Goal: Task Accomplishment & Management: Manage account settings

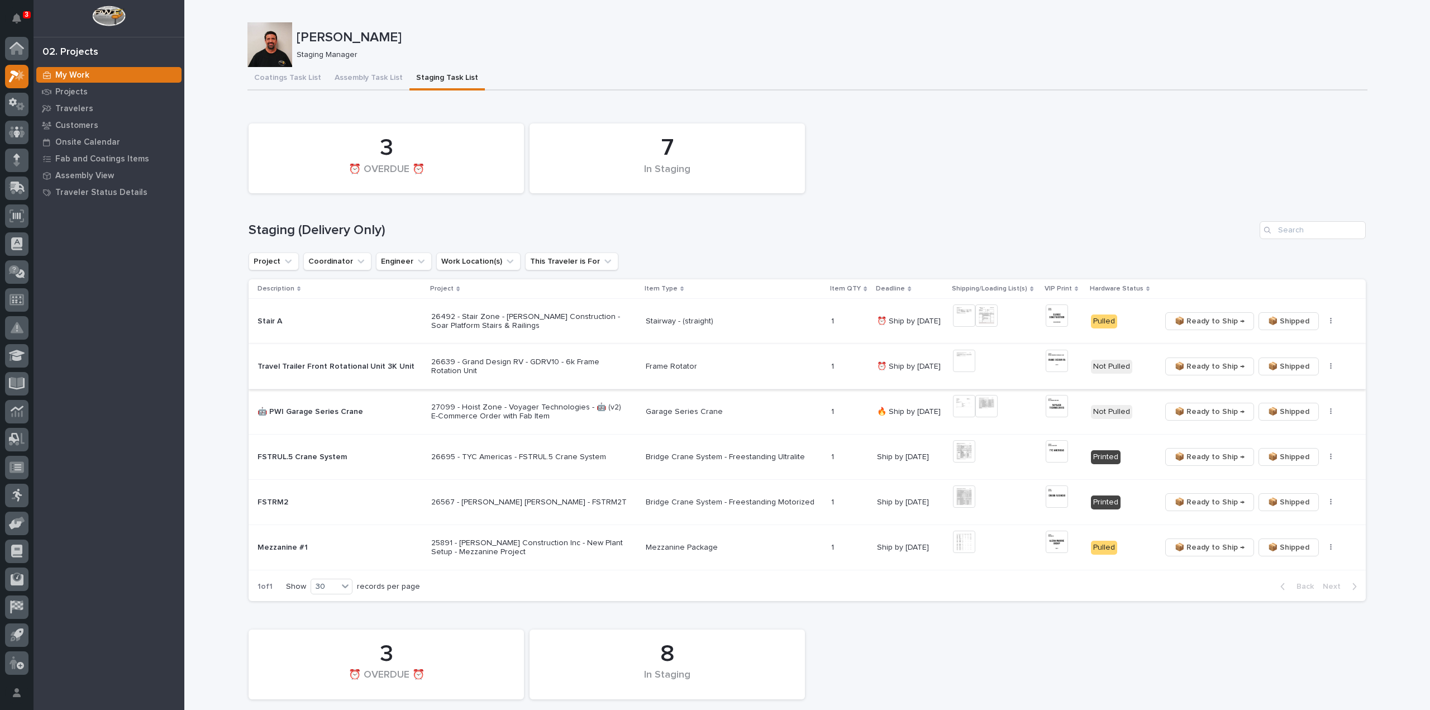
click at [966, 366] on img at bounding box center [964, 361] width 22 height 22
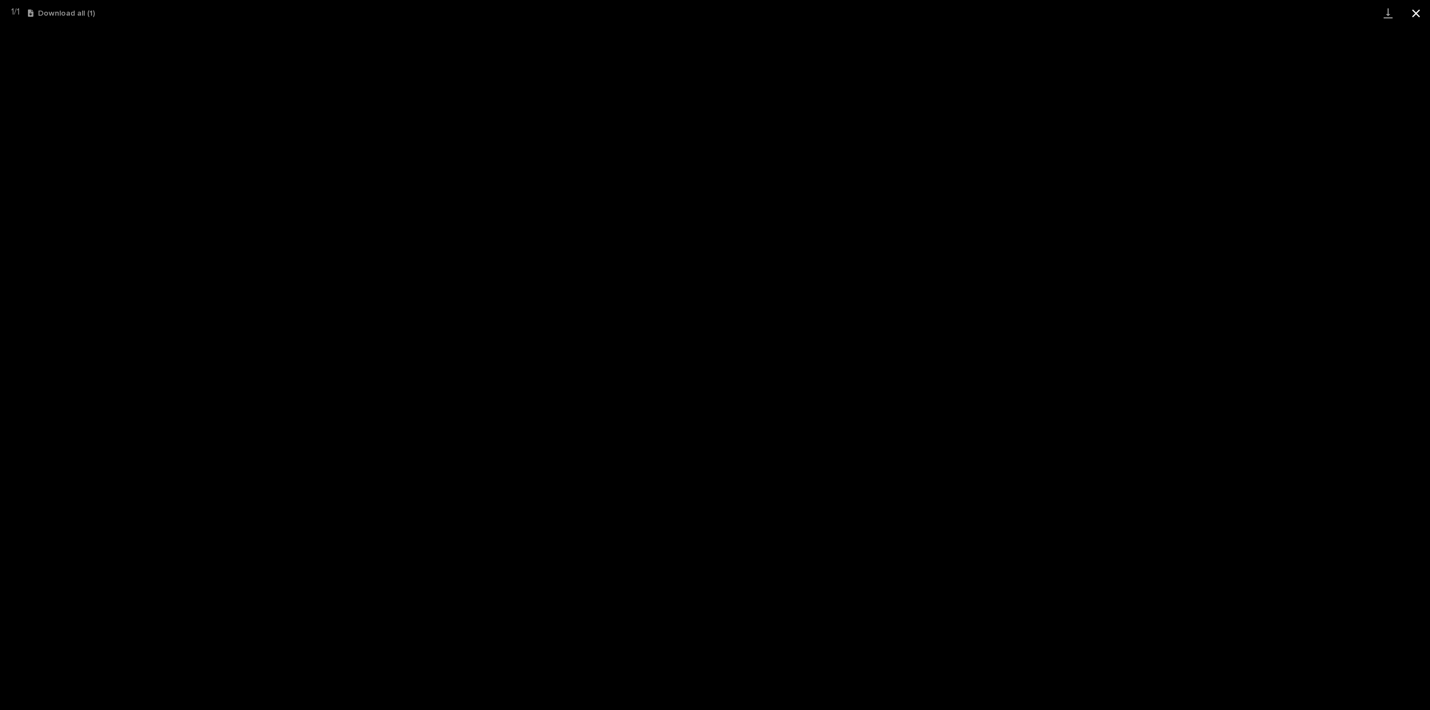
click at [1420, 14] on button "Close gallery" at bounding box center [1417, 13] width 28 height 26
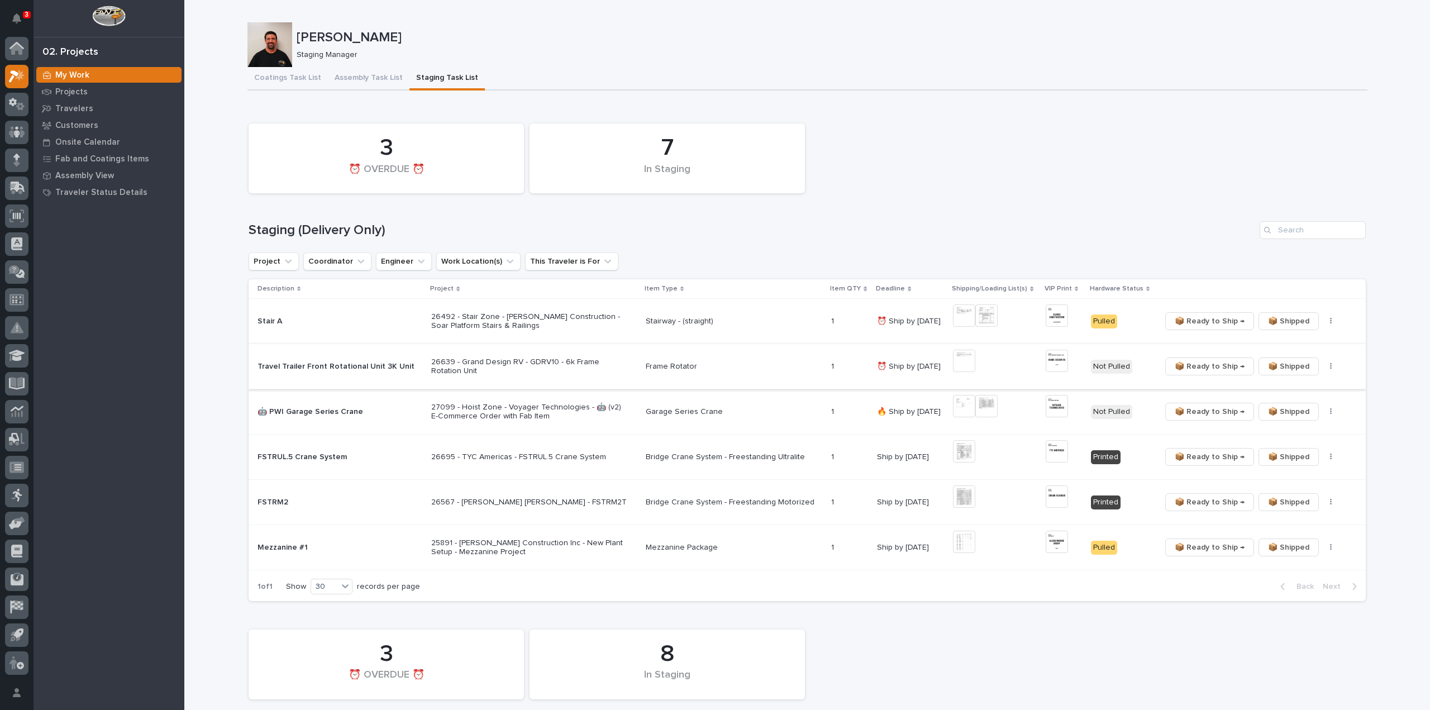
click at [1330, 369] on icon "button" at bounding box center [1331, 367] width 2 height 8
click at [1282, 406] on span "🔩 Hardware" at bounding box center [1284, 406] width 47 height 13
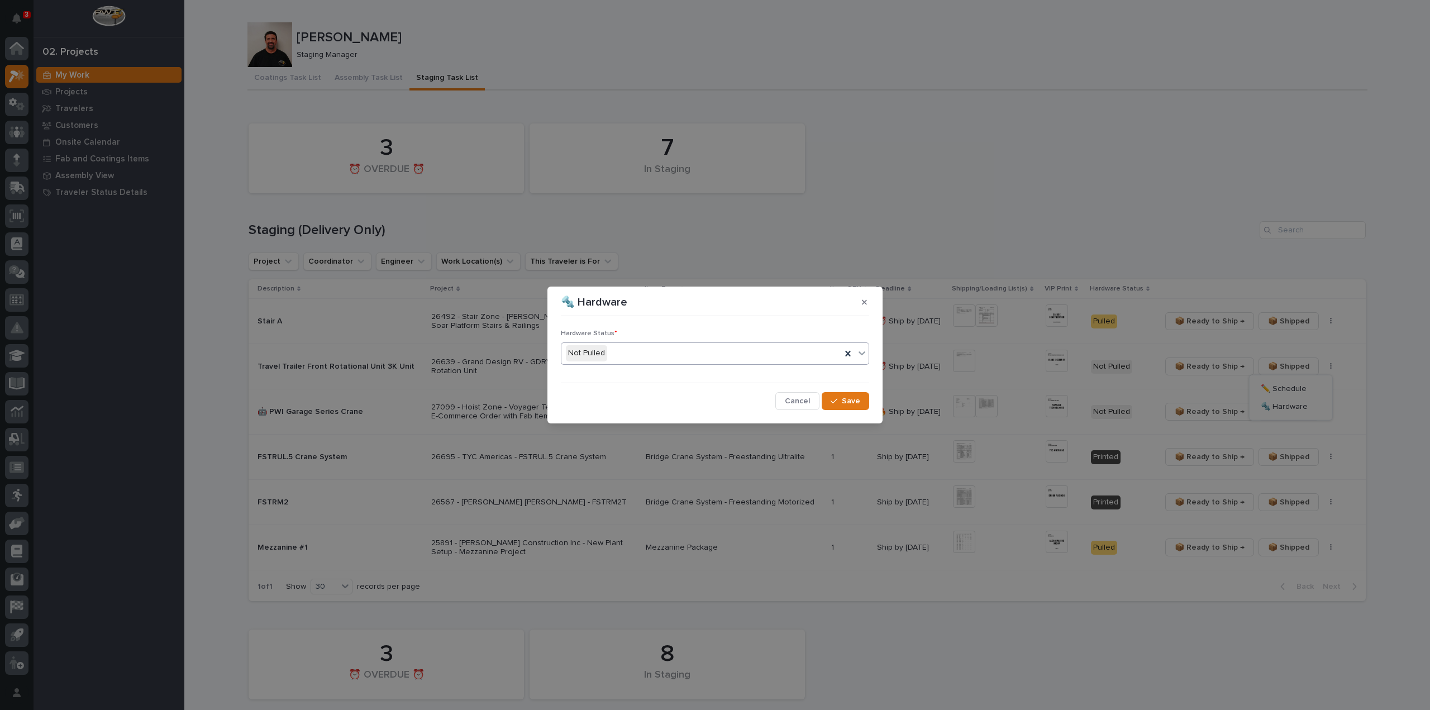
click at [682, 354] on div "Not Pulled" at bounding box center [702, 353] width 280 height 18
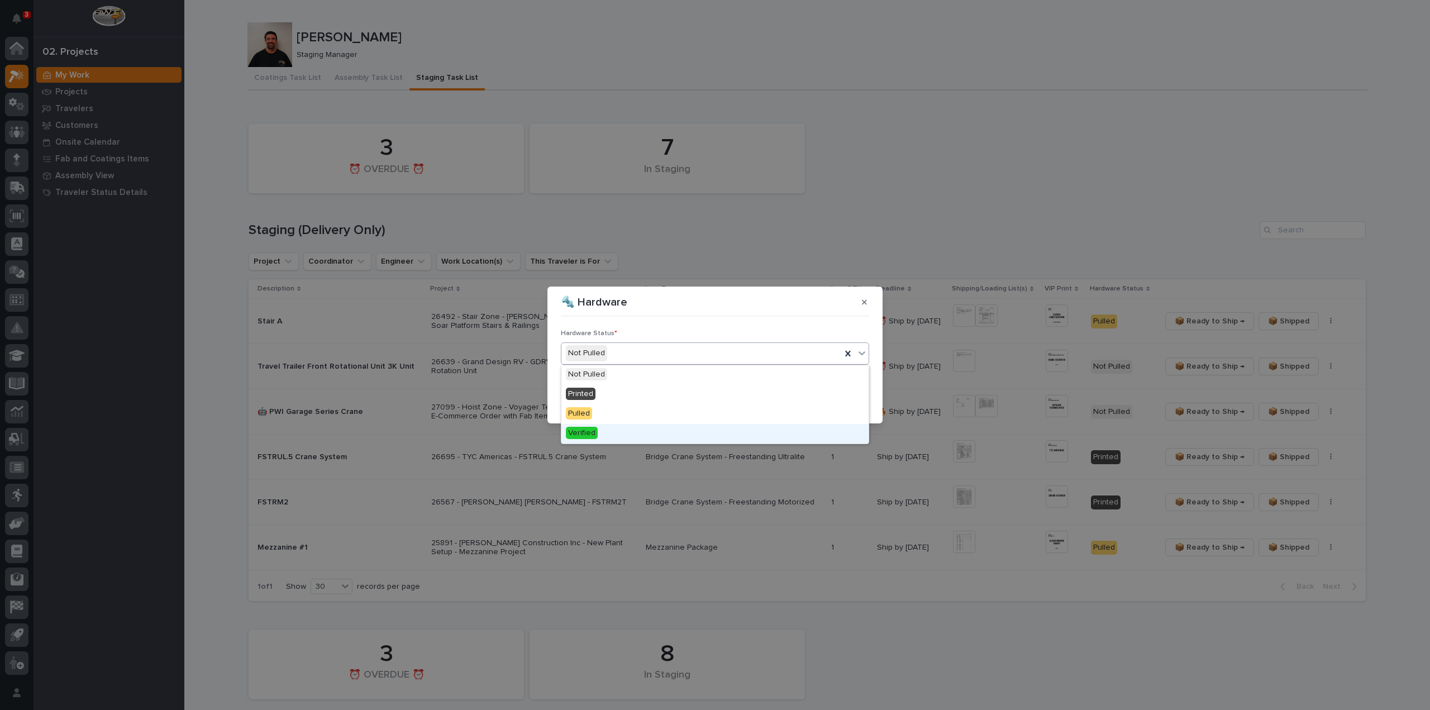
drag, startPoint x: 635, startPoint y: 436, endPoint x: 666, endPoint y: 432, distance: 31.6
click at [636, 436] on div "Verified" at bounding box center [715, 434] width 307 height 20
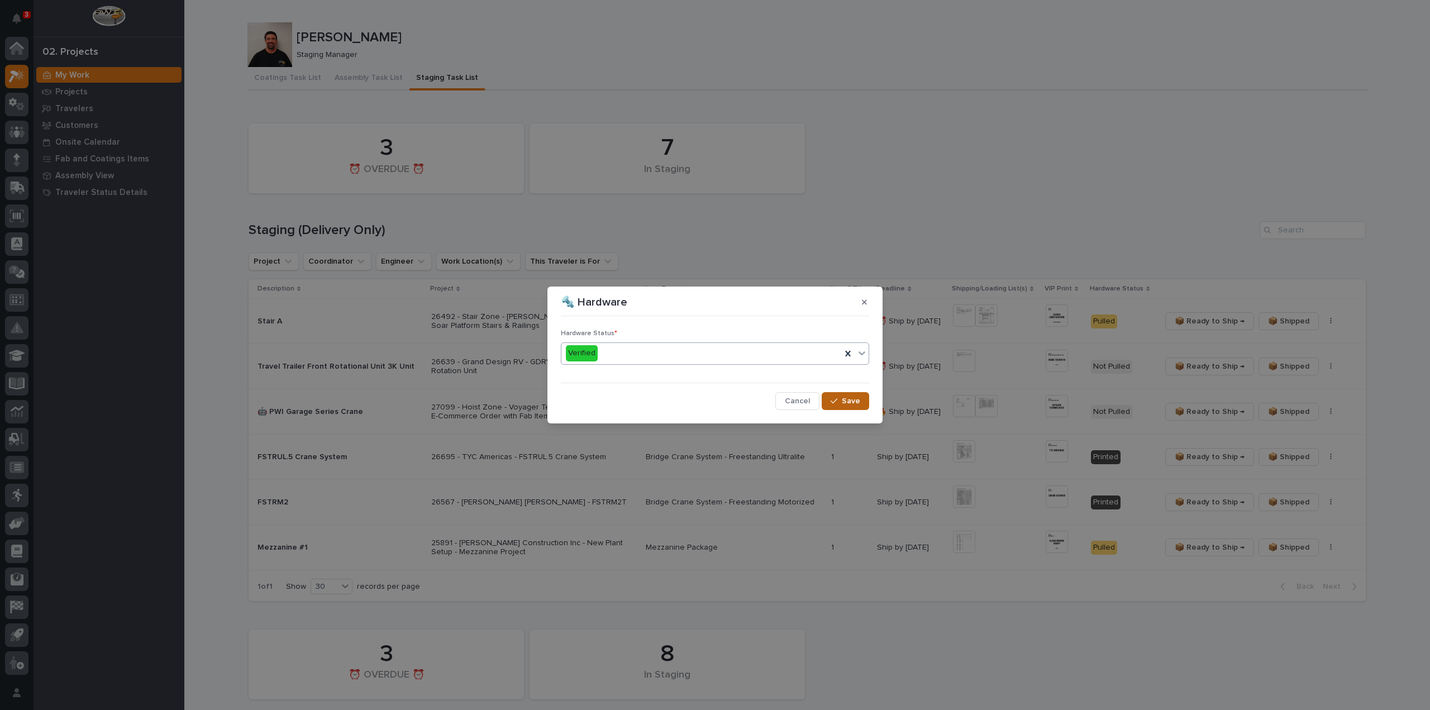
click at [845, 401] on span "Save" at bounding box center [851, 401] width 18 height 10
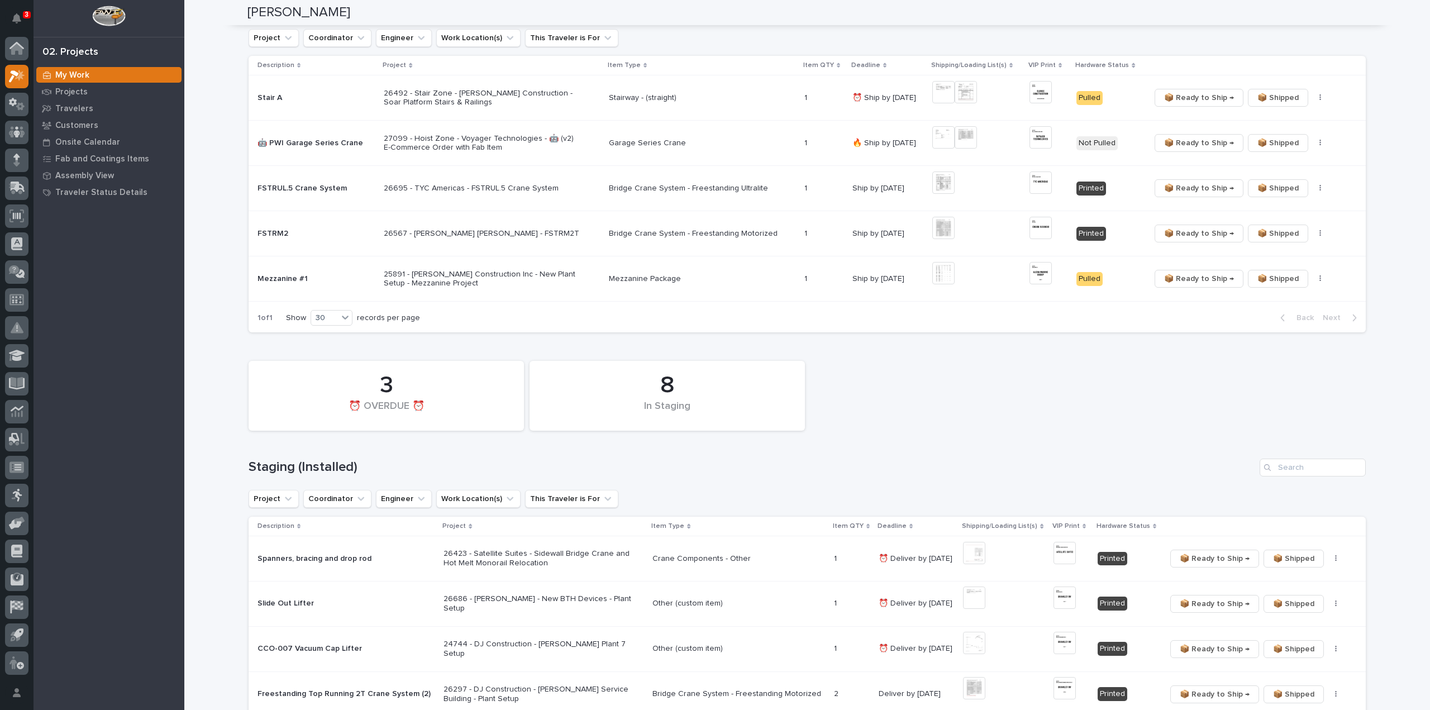
scroll to position [335, 0]
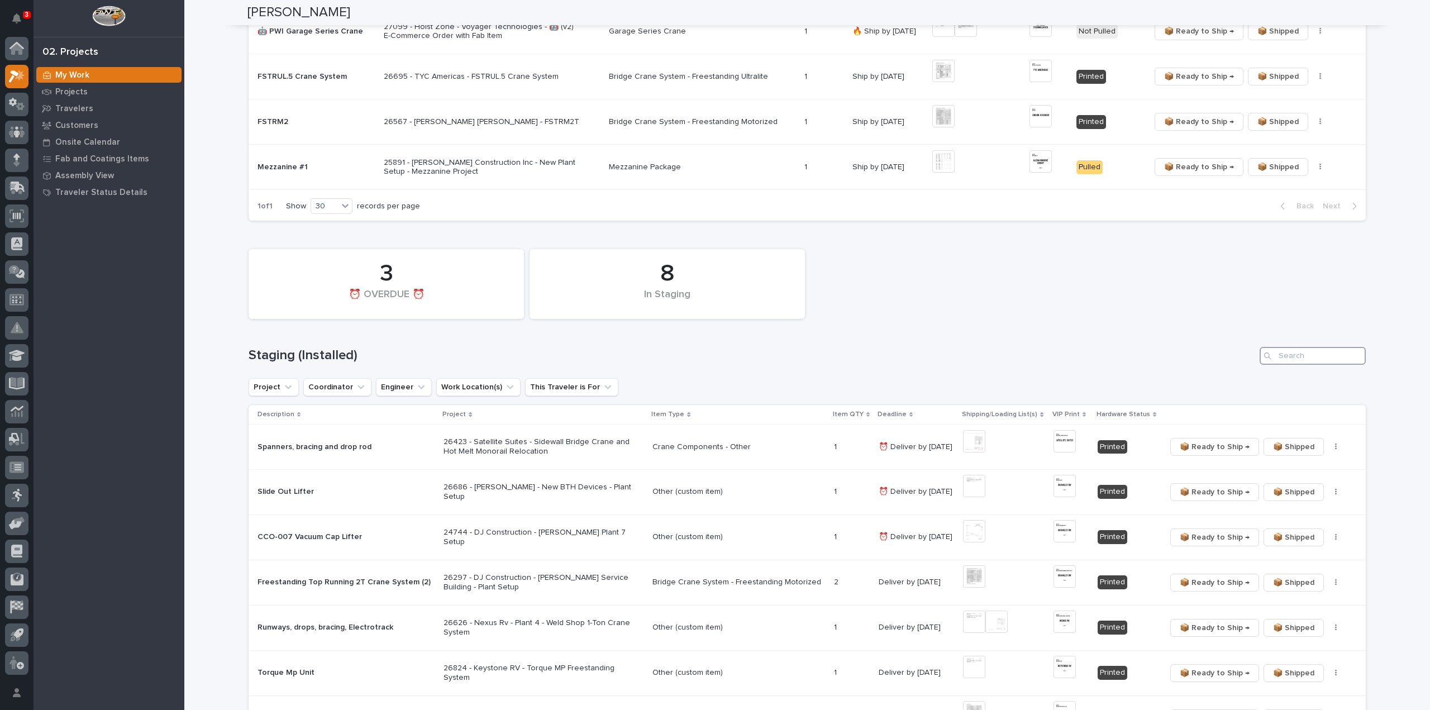
click at [1310, 359] on input "Search" at bounding box center [1313, 356] width 106 height 18
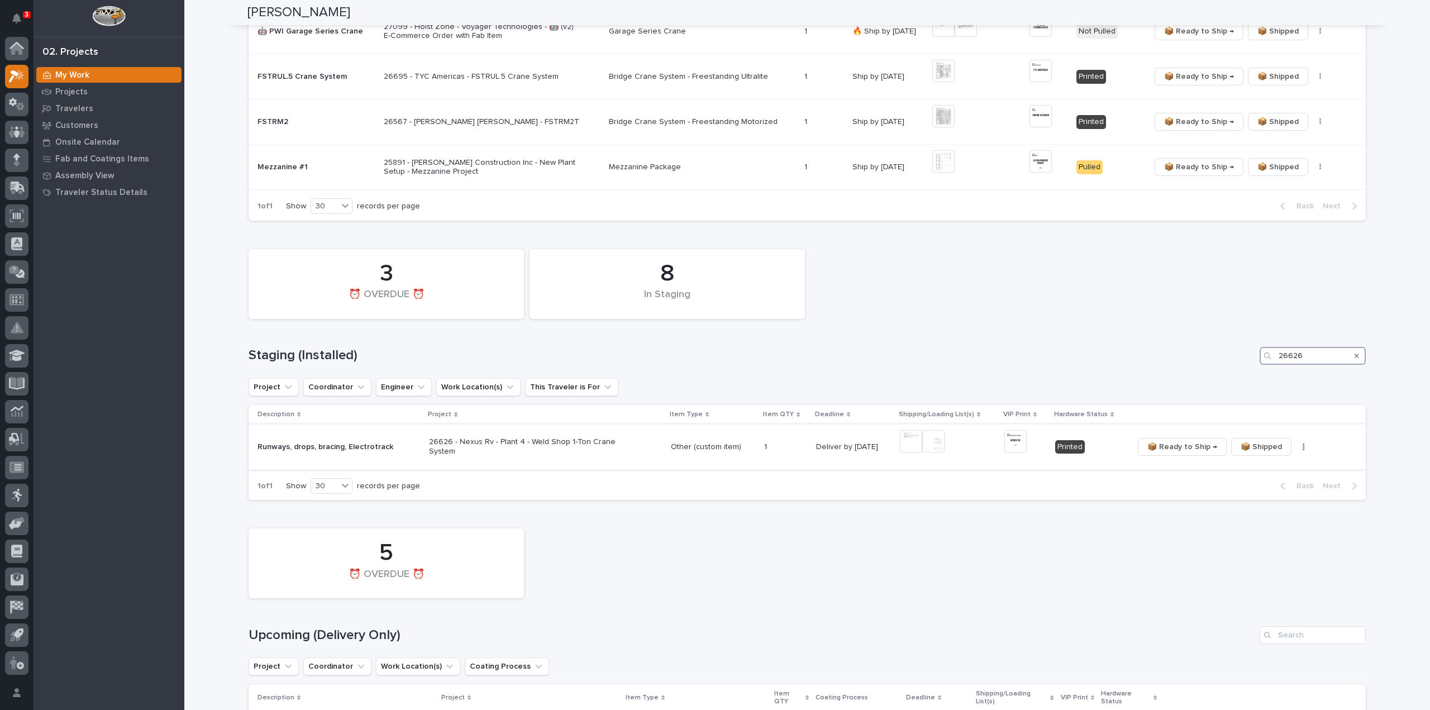
type input "26626"
click at [905, 446] on img at bounding box center [911, 441] width 22 height 22
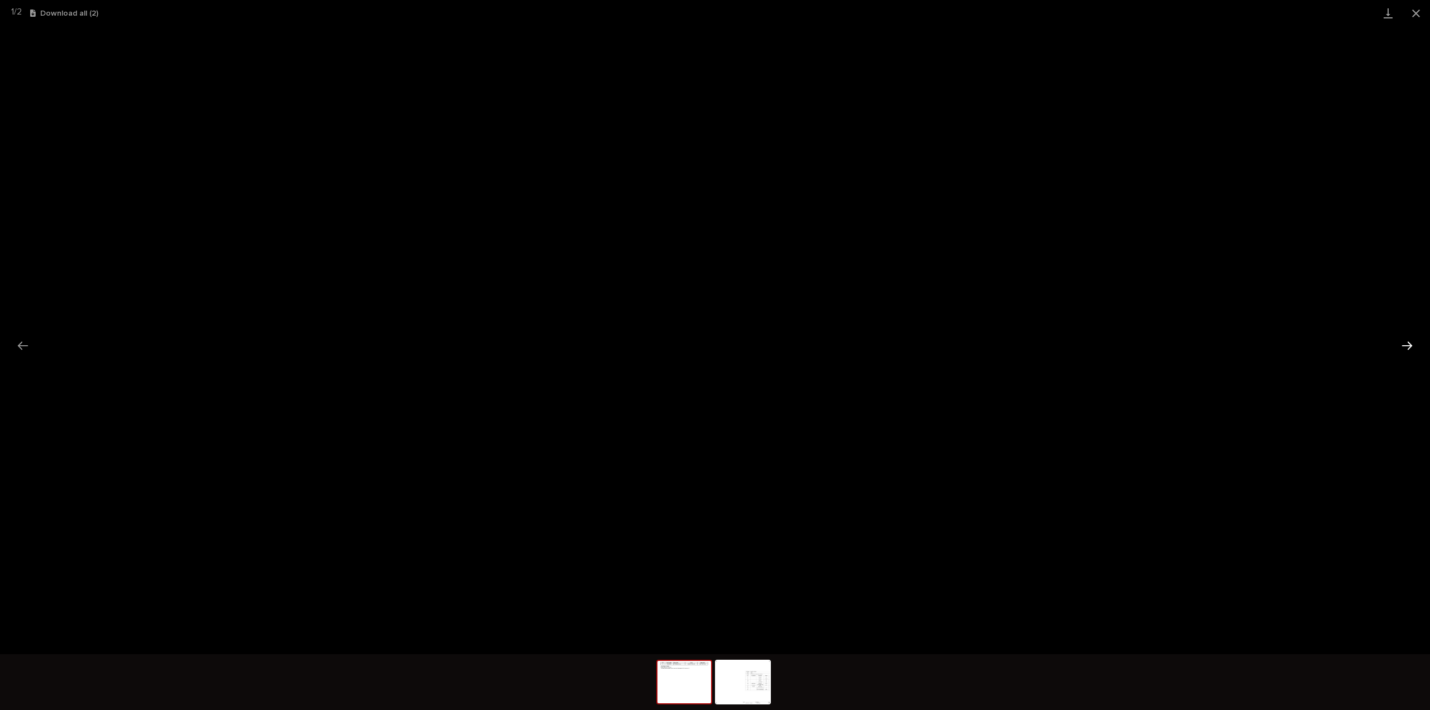
click at [1413, 353] on button "Next slide" at bounding box center [1407, 346] width 23 height 22
click at [1406, 346] on button "Next slide" at bounding box center [1407, 346] width 23 height 22
click at [1418, 14] on button "Close gallery" at bounding box center [1417, 13] width 28 height 26
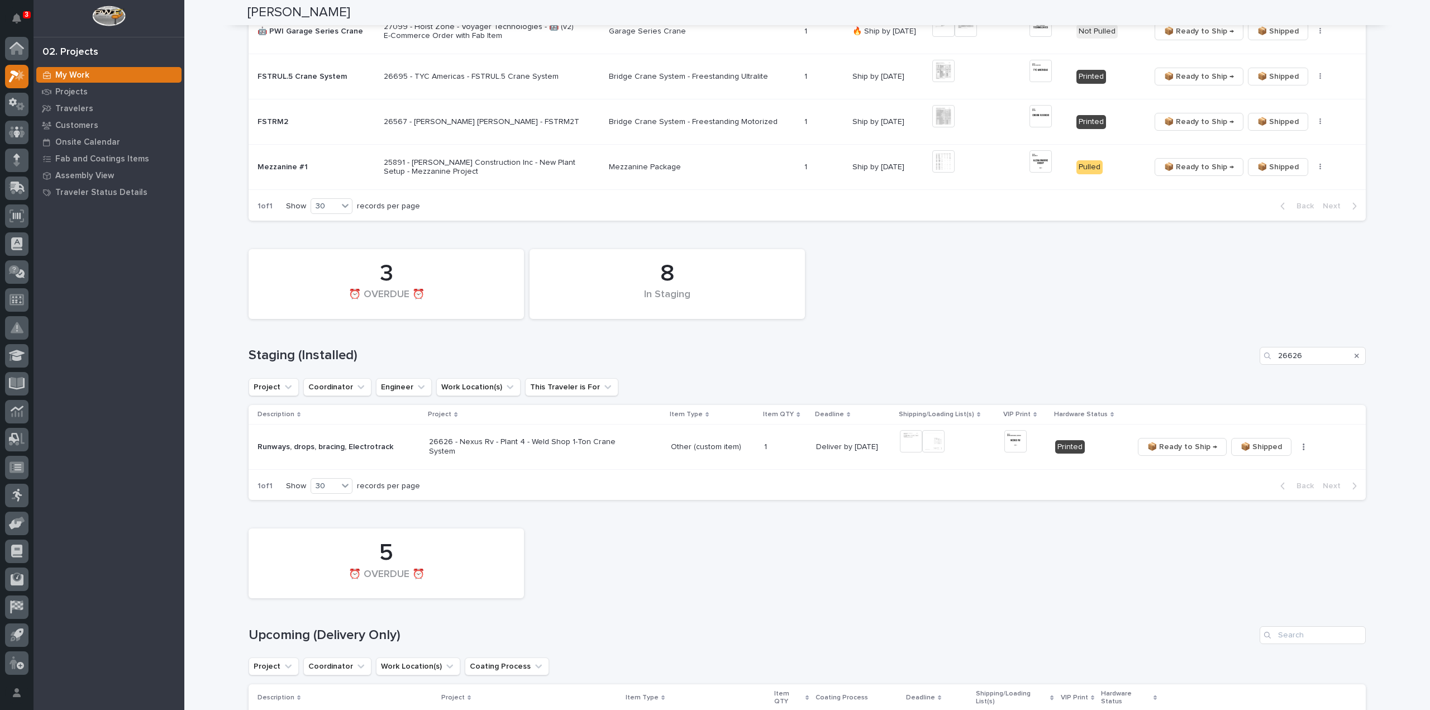
scroll to position [0, 0]
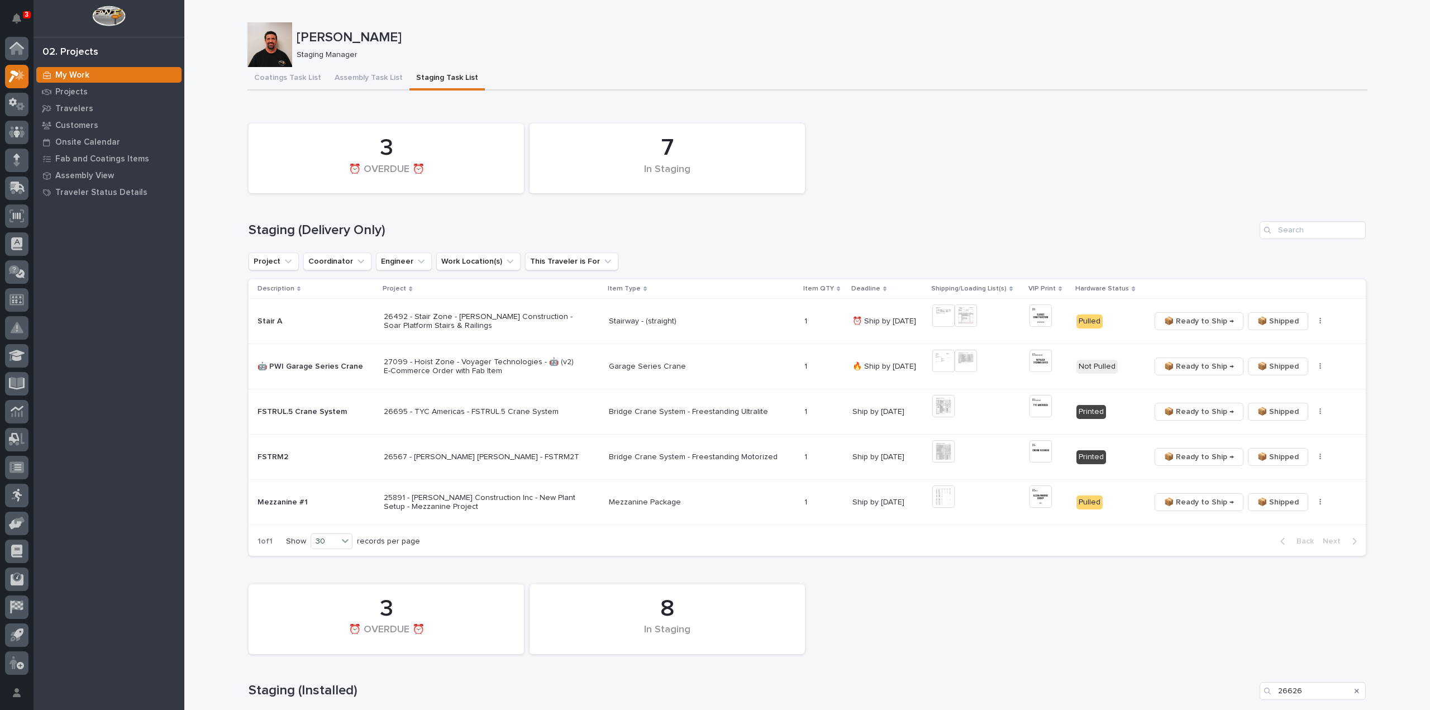
click at [474, 365] on p "27099 - Hoist Zone - Voyager Technologies - 🤖 (v2) E-Commerce Order with Fab It…" at bounding box center [482, 367] width 196 height 19
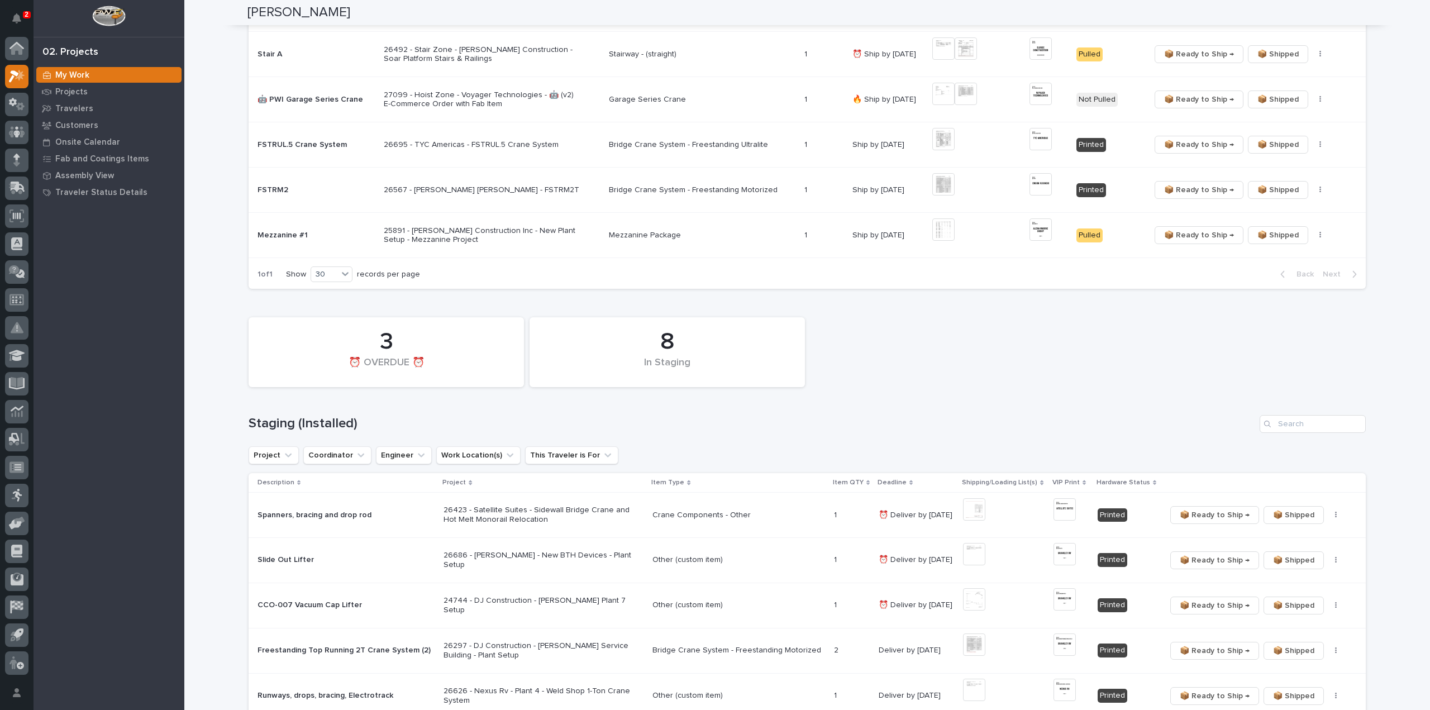
scroll to position [335, 0]
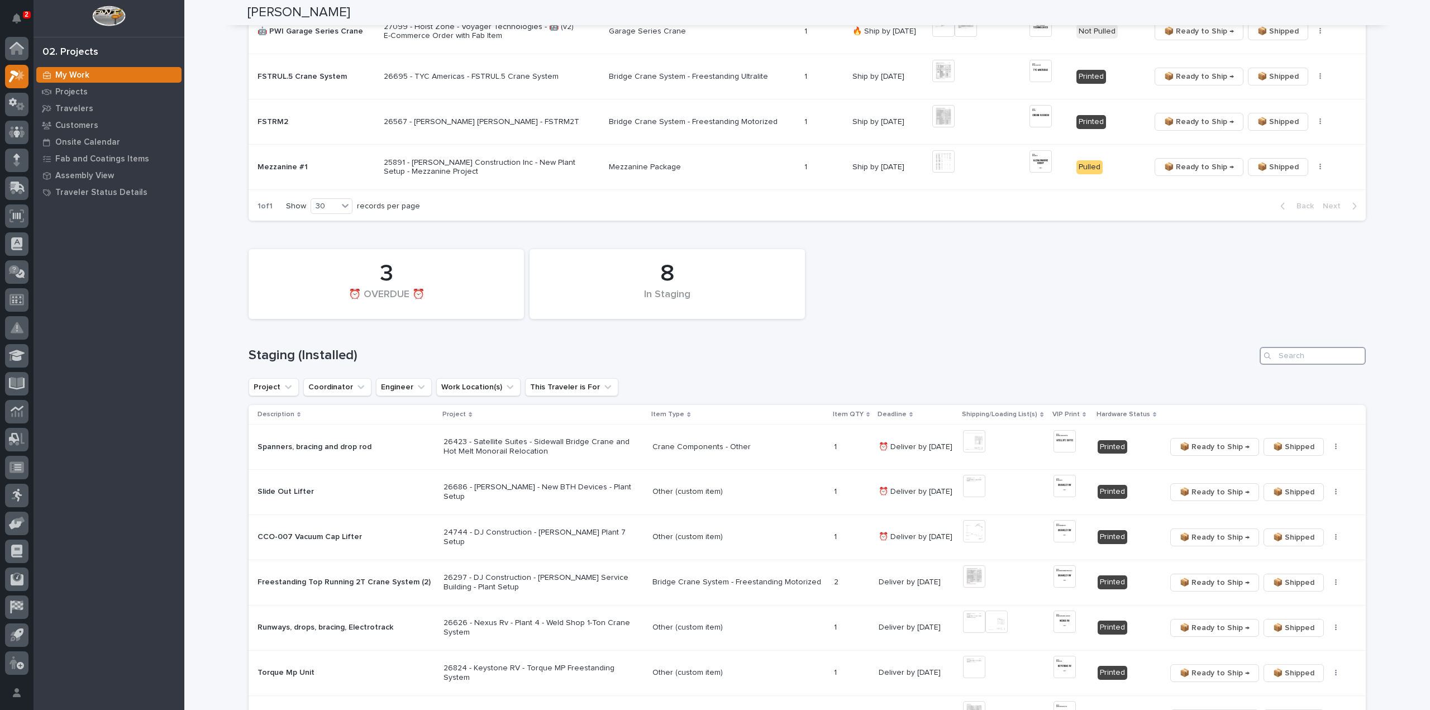
click at [1309, 351] on input "Search" at bounding box center [1313, 356] width 106 height 18
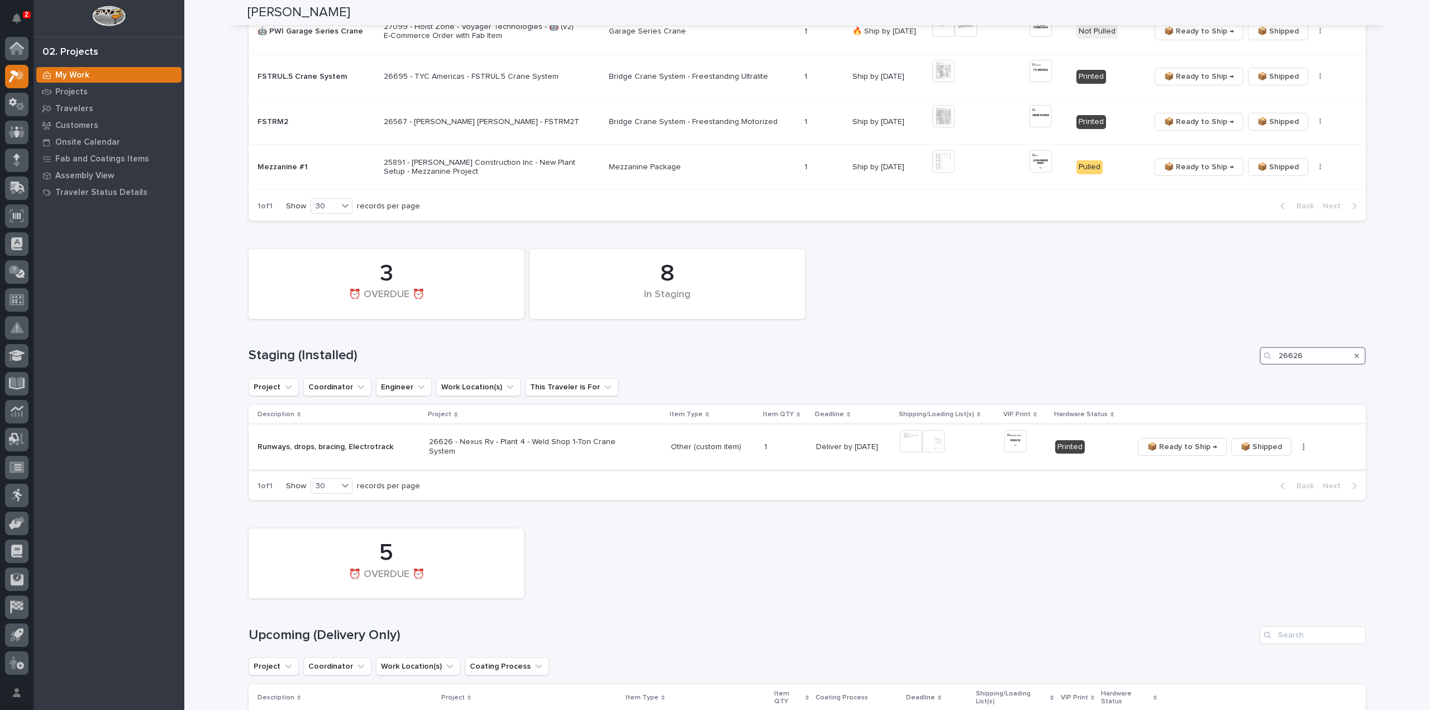
type input "26626"
click at [1016, 440] on img at bounding box center [1016, 441] width 22 height 22
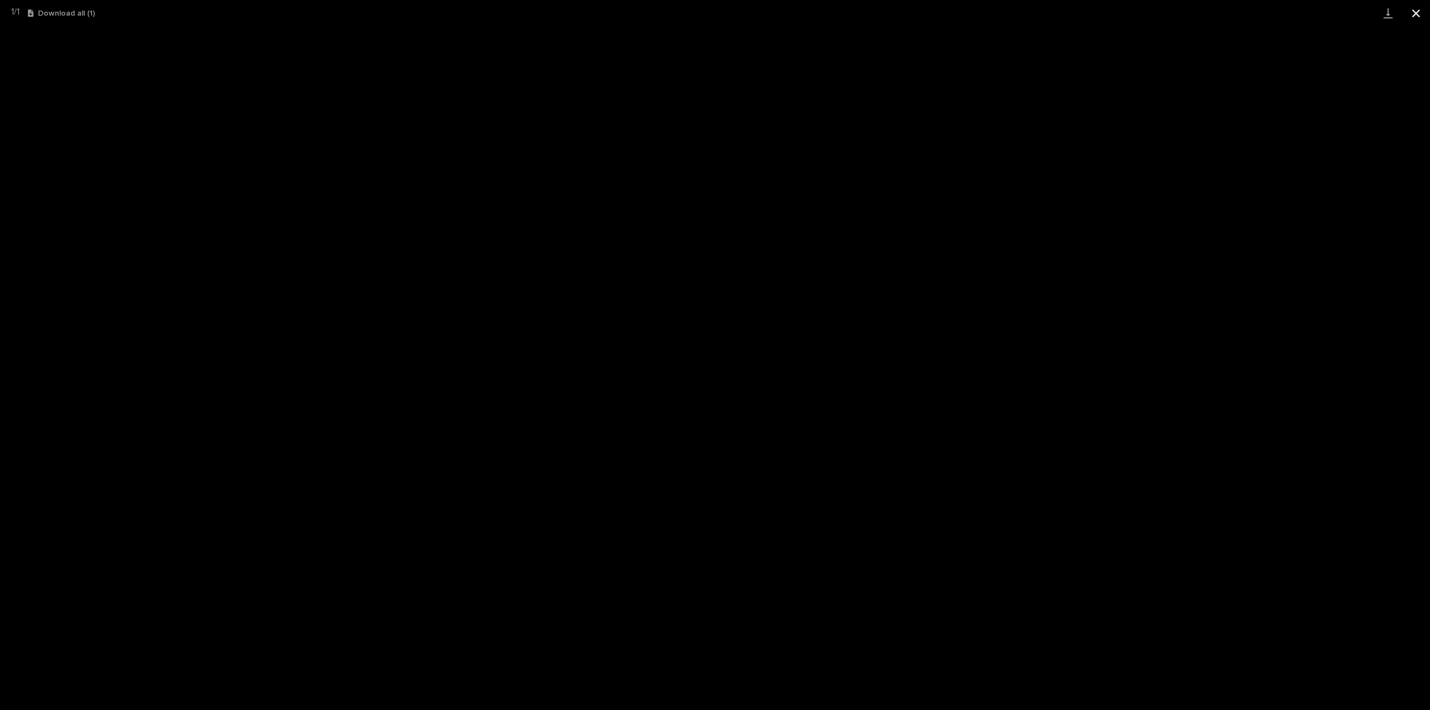
click at [1414, 17] on button "Close gallery" at bounding box center [1417, 13] width 28 height 26
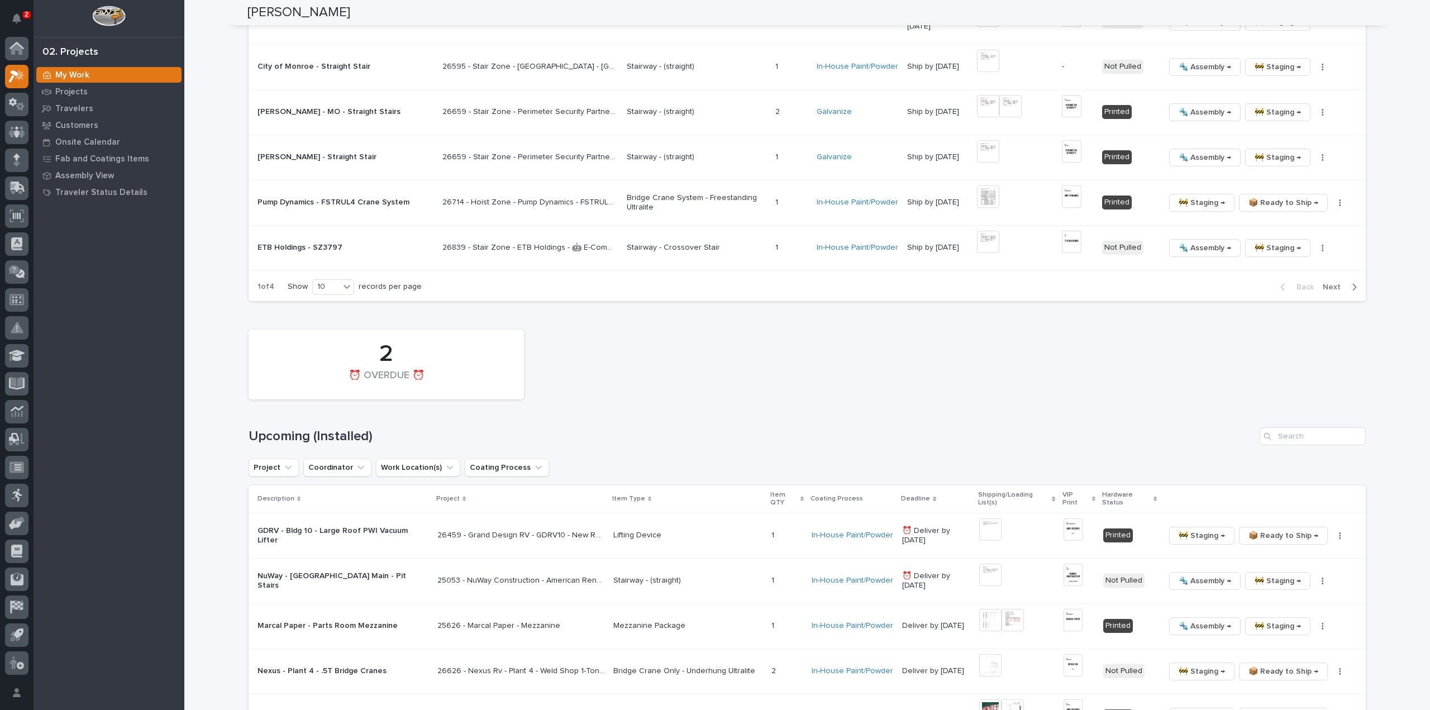
scroll to position [1453, 0]
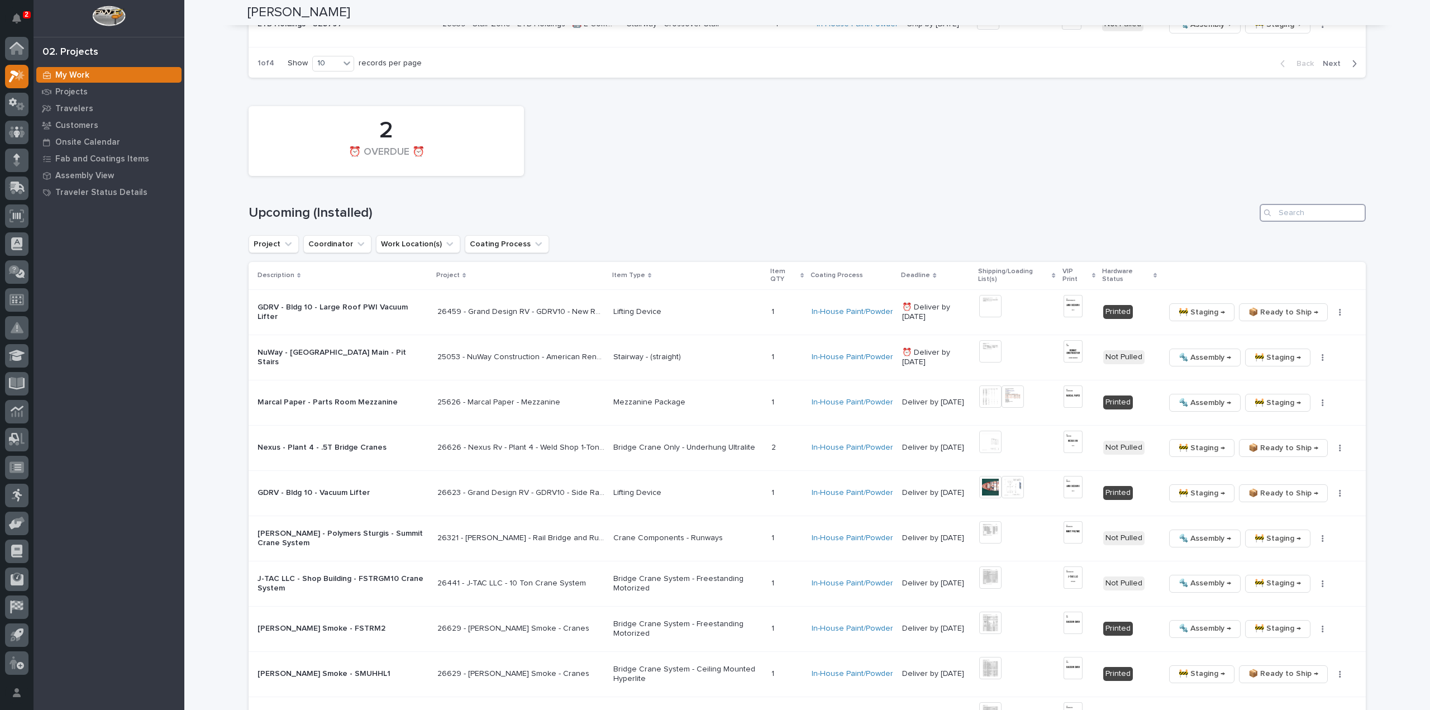
click at [1298, 214] on input "Search" at bounding box center [1313, 213] width 106 height 18
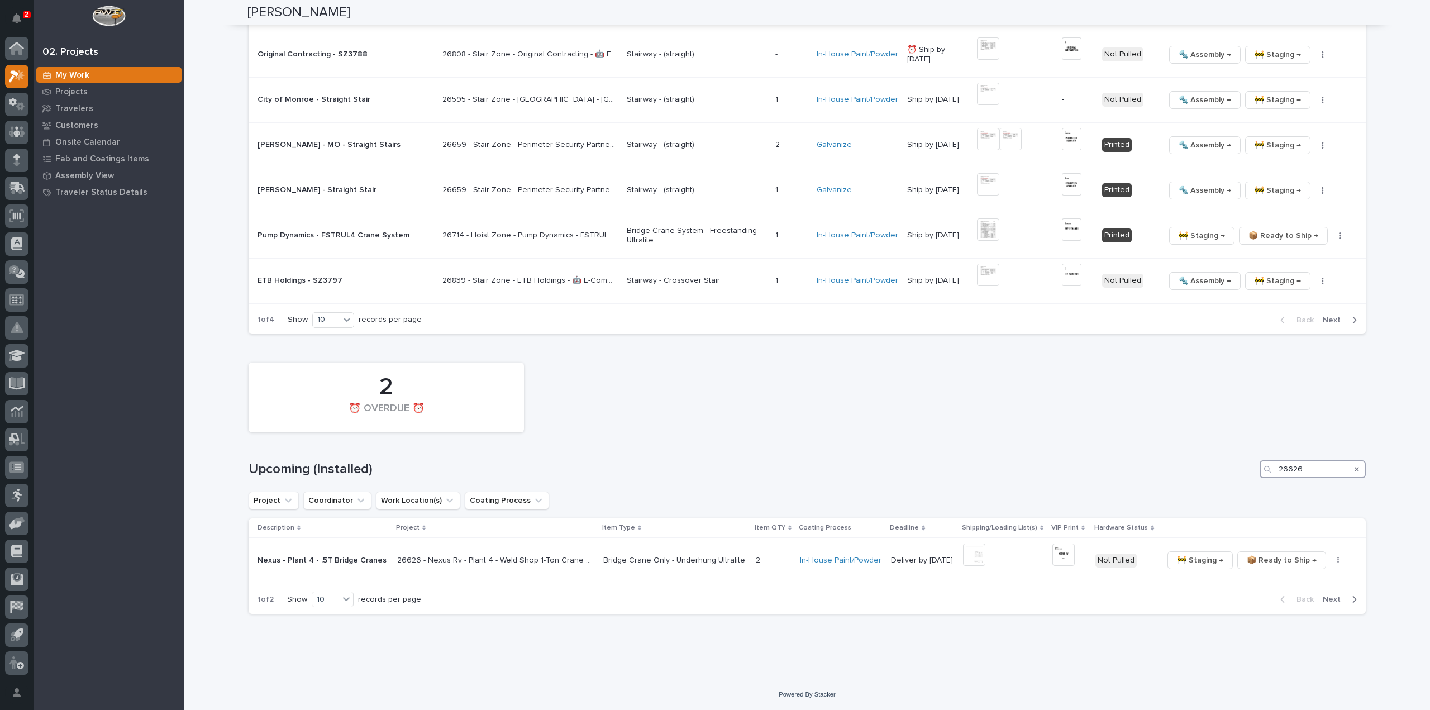
scroll to position [1194, 0]
type input "26626"
click at [1338, 559] on icon "button" at bounding box center [1339, 563] width 2 height 8
click at [1304, 617] on span "🔩 Hardware" at bounding box center [1292, 621] width 47 height 13
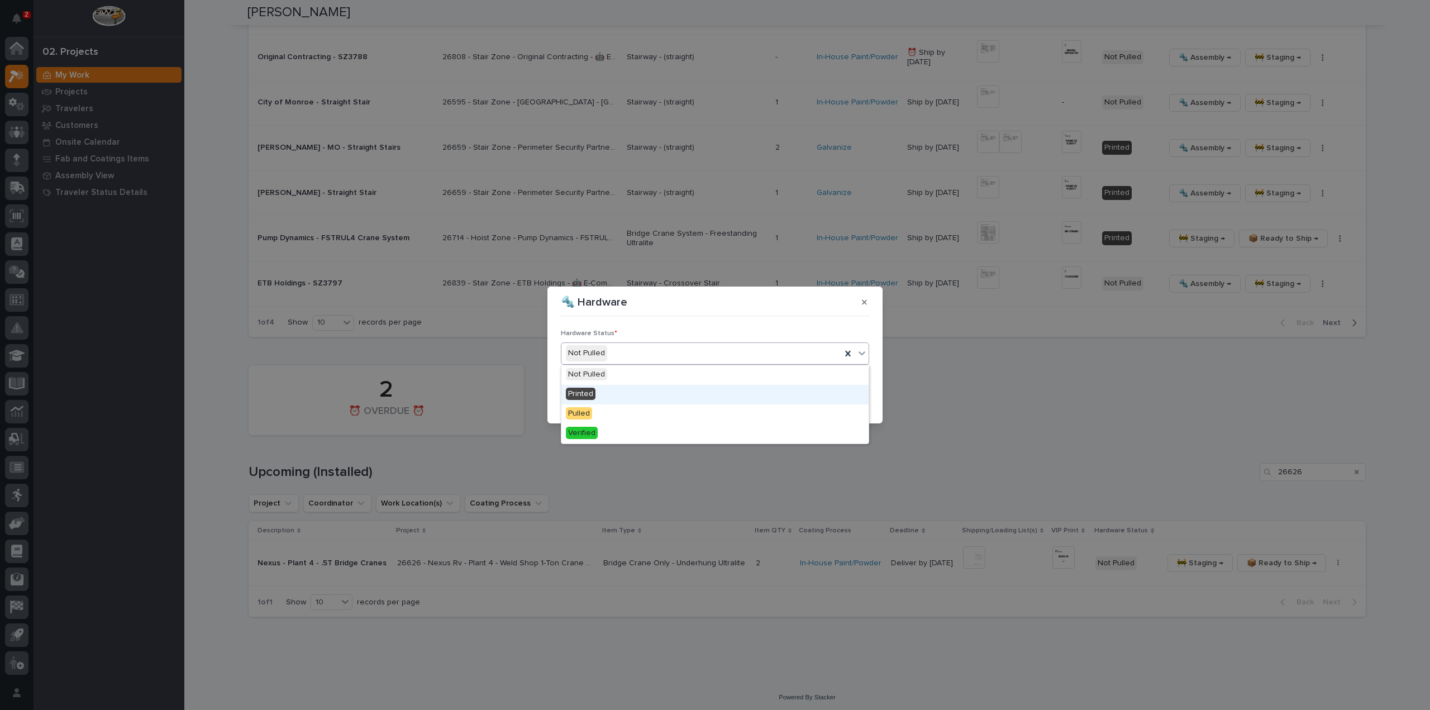
click at [605, 389] on div "Printed" at bounding box center [715, 395] width 307 height 20
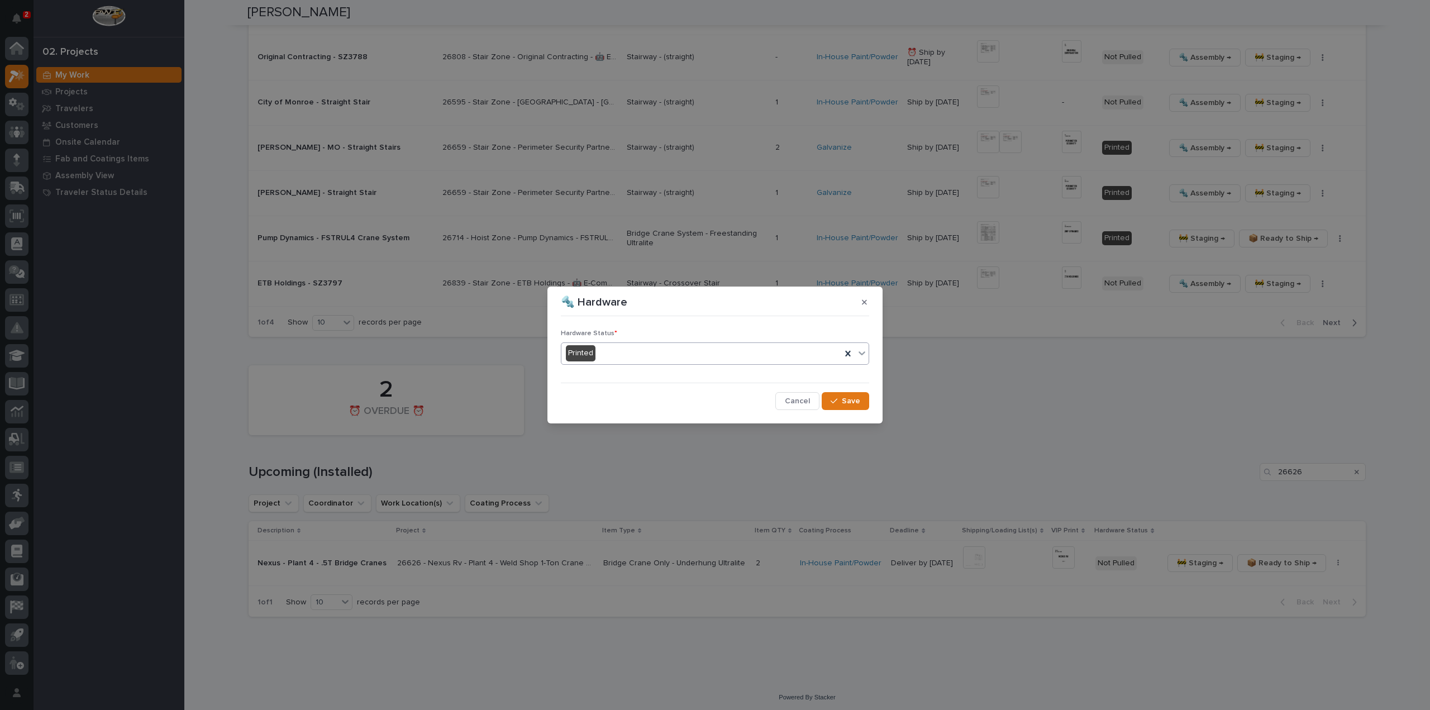
click at [858, 410] on button "Save" at bounding box center [845, 401] width 47 height 18
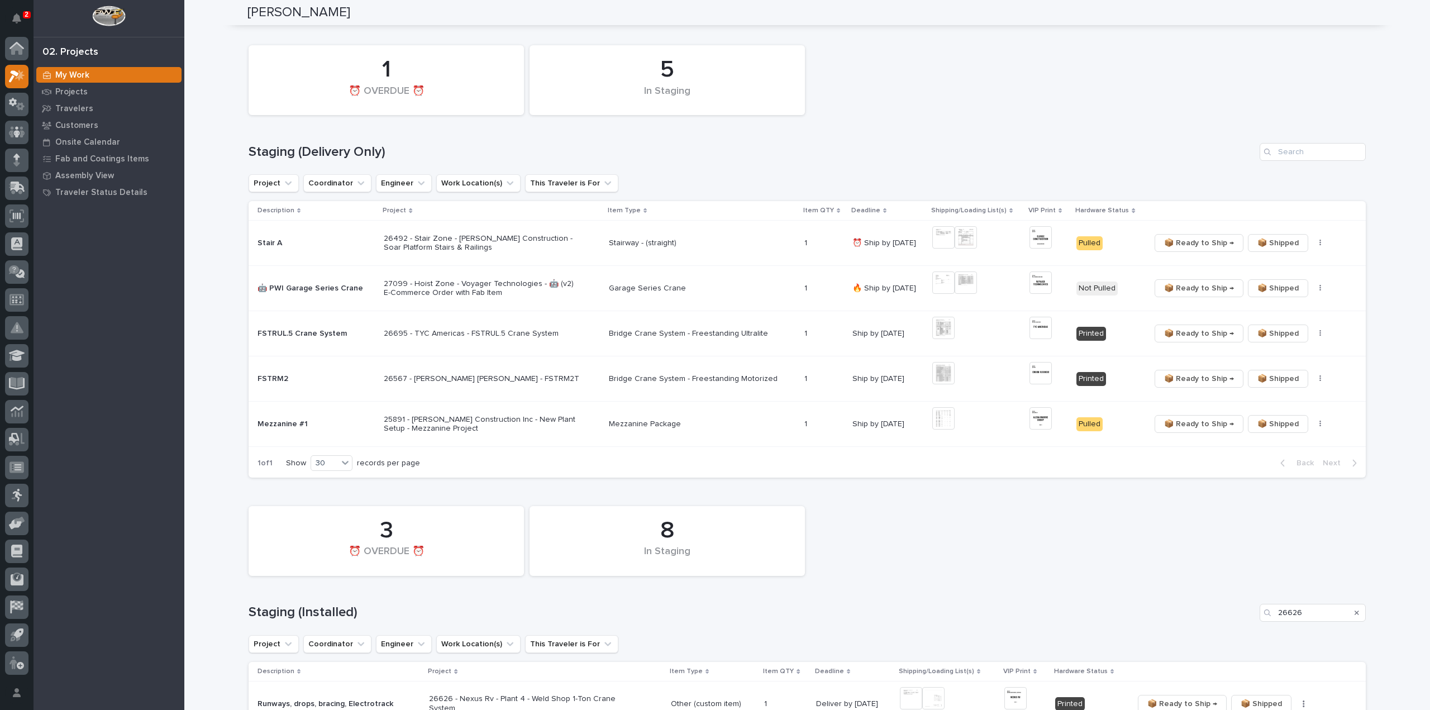
scroll to position [76, 0]
click at [940, 286] on img at bounding box center [944, 285] width 22 height 22
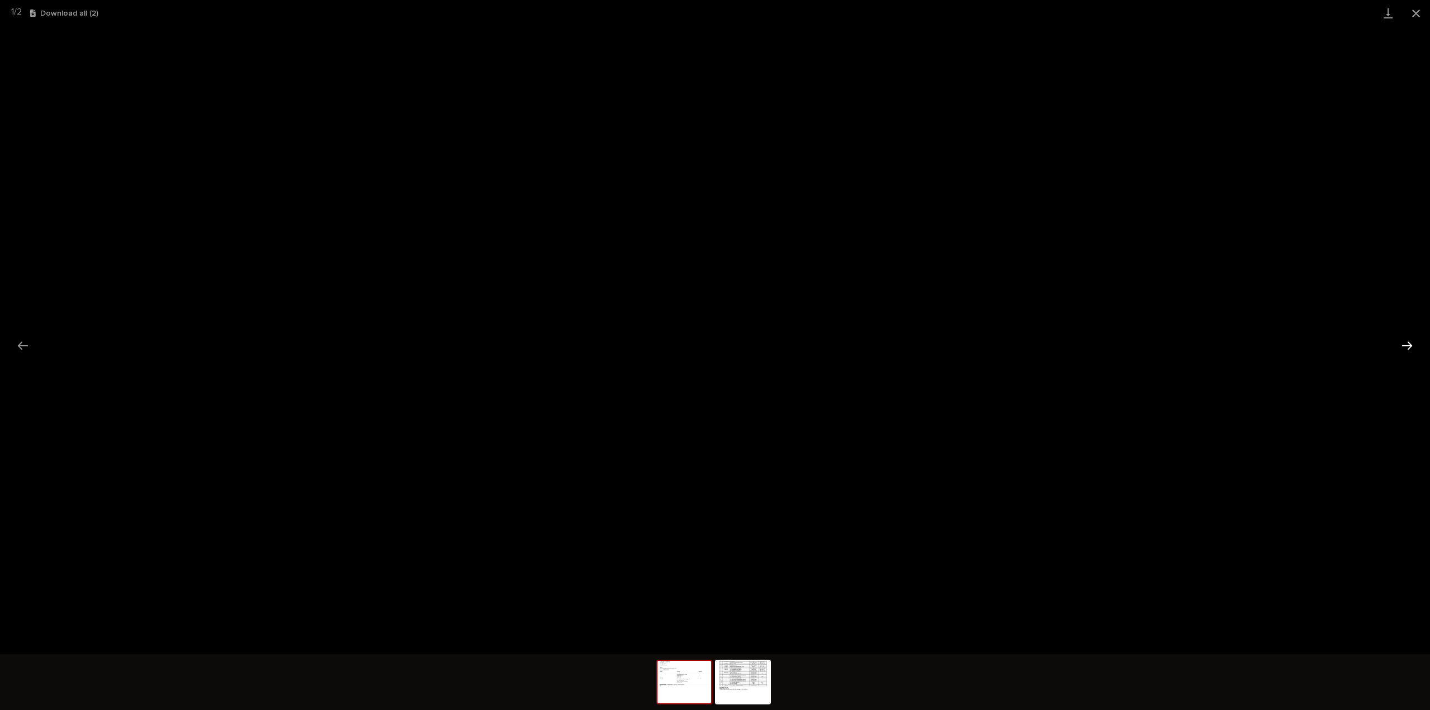
click at [1413, 340] on button "Next slide" at bounding box center [1407, 346] width 23 height 22
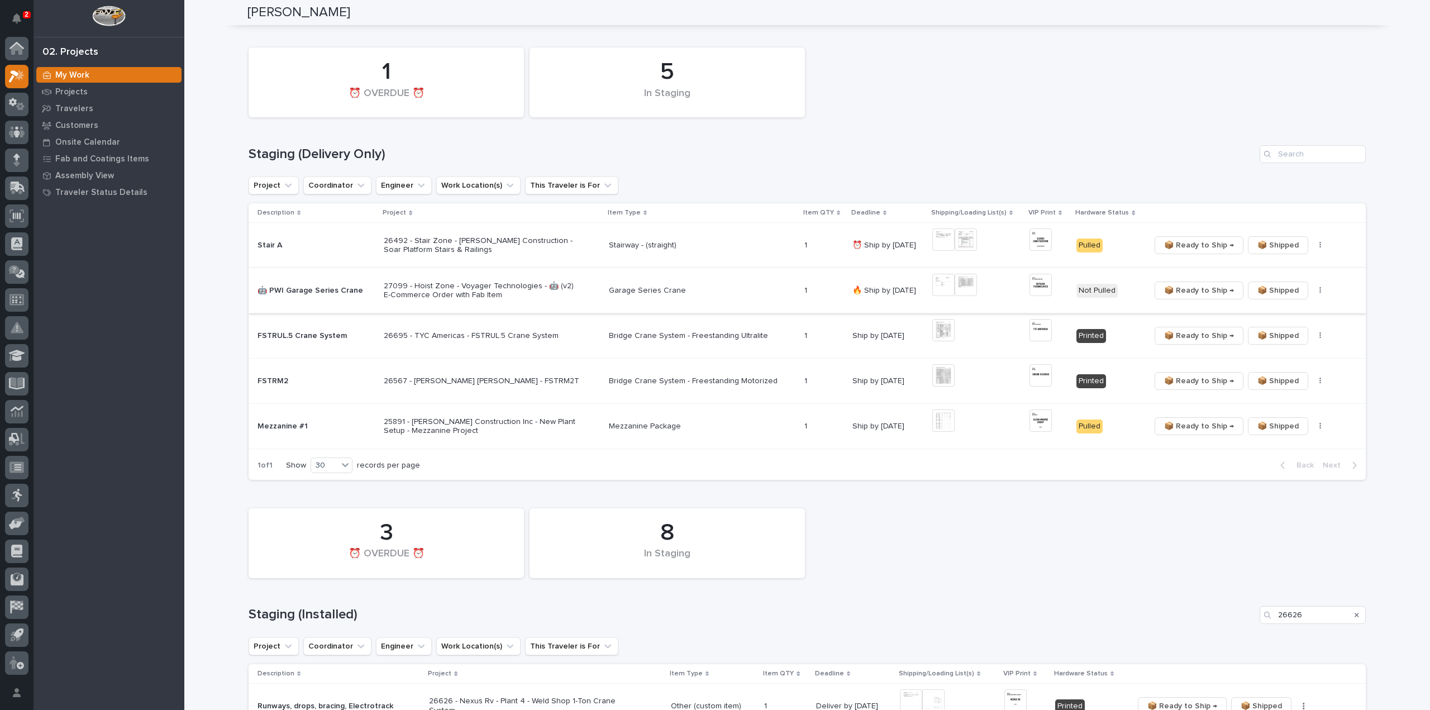
click at [962, 286] on img at bounding box center [966, 285] width 22 height 22
click at [1041, 285] on img at bounding box center [1041, 285] width 22 height 22
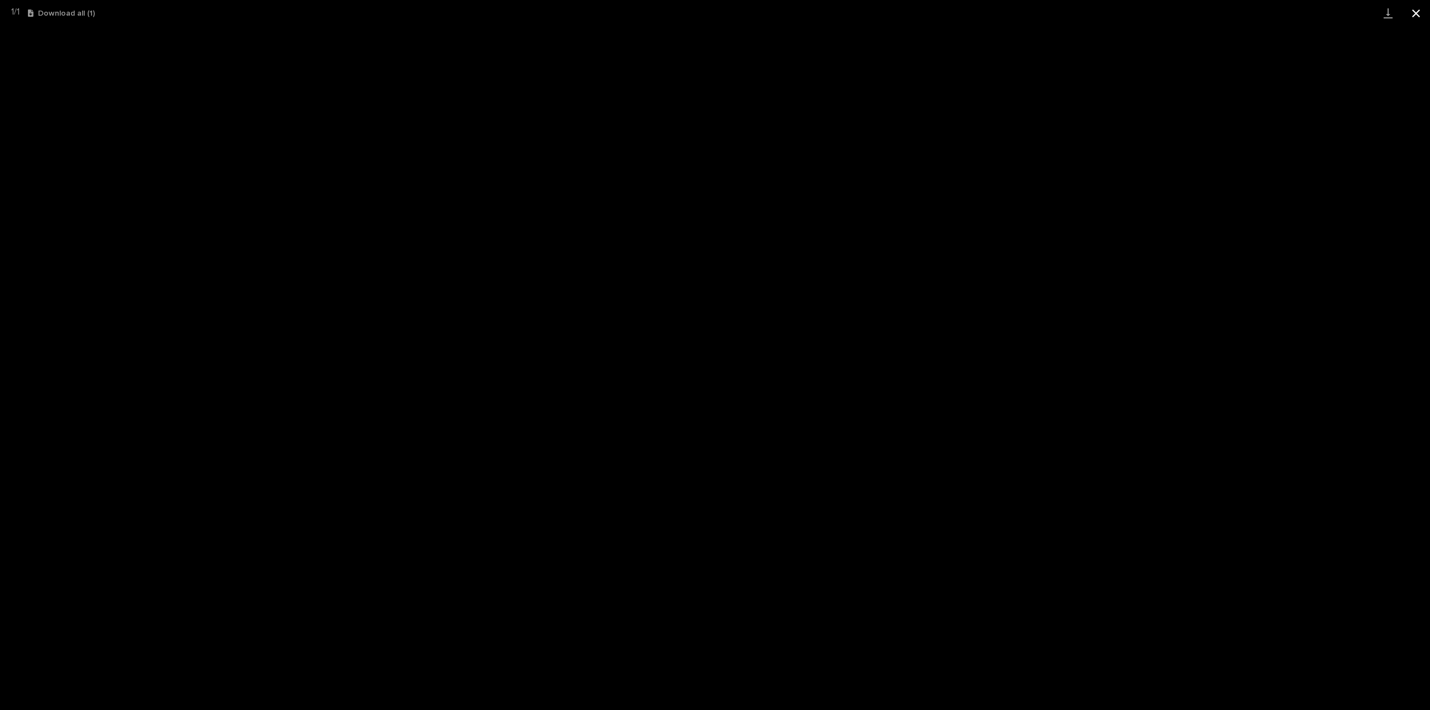
click at [1413, 13] on button "Close gallery" at bounding box center [1417, 13] width 28 height 26
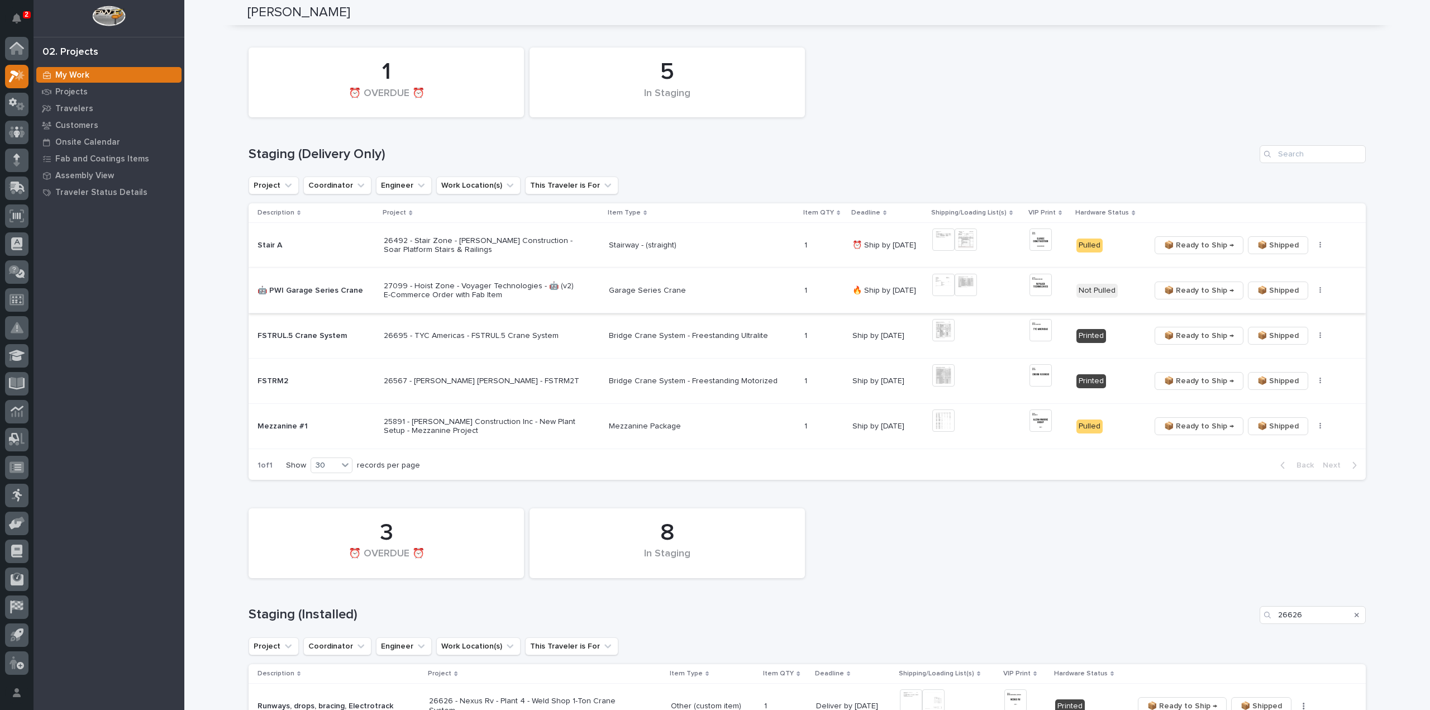
click at [1313, 293] on button "button" at bounding box center [1321, 291] width 16 height 8
click at [1283, 334] on span "🔩 Hardware" at bounding box center [1274, 330] width 47 height 13
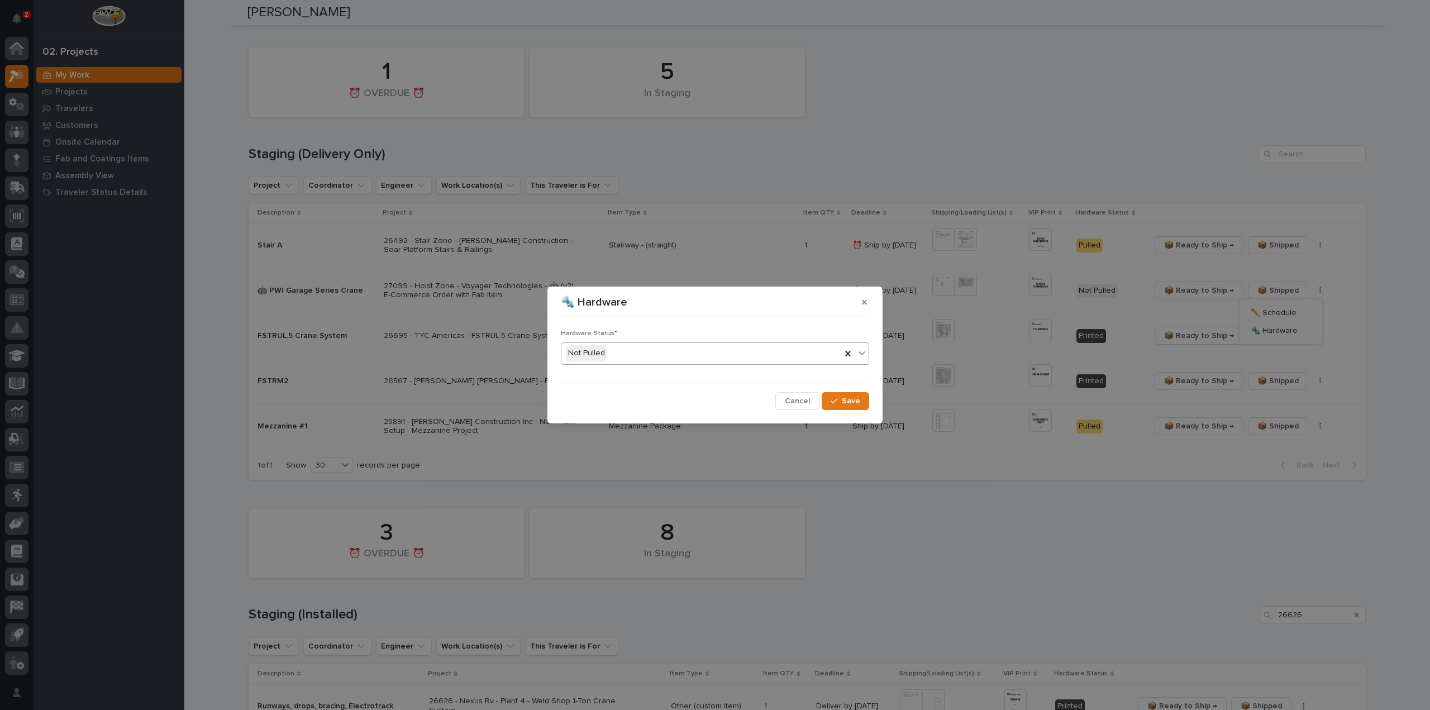
click at [626, 357] on div "Not Pulled" at bounding box center [702, 353] width 280 height 18
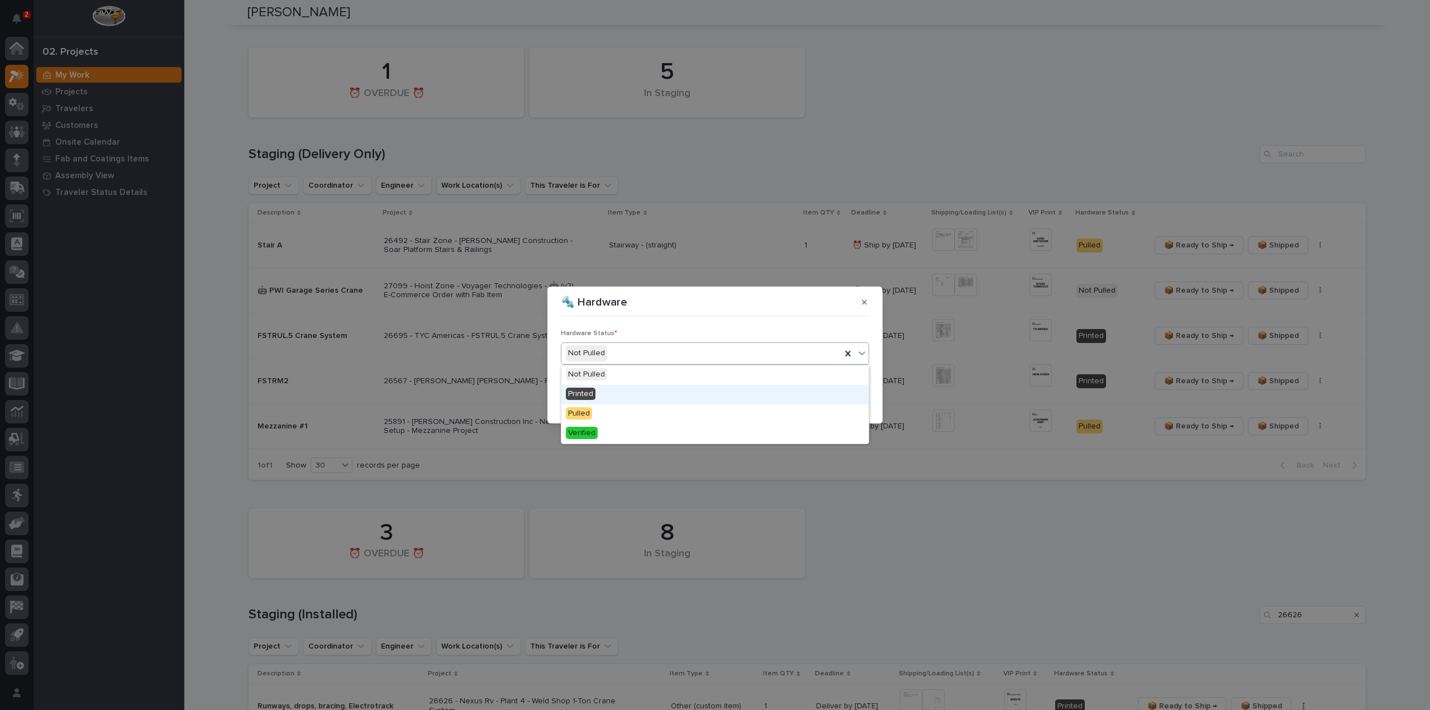
click at [615, 389] on div "Printed" at bounding box center [715, 395] width 307 height 20
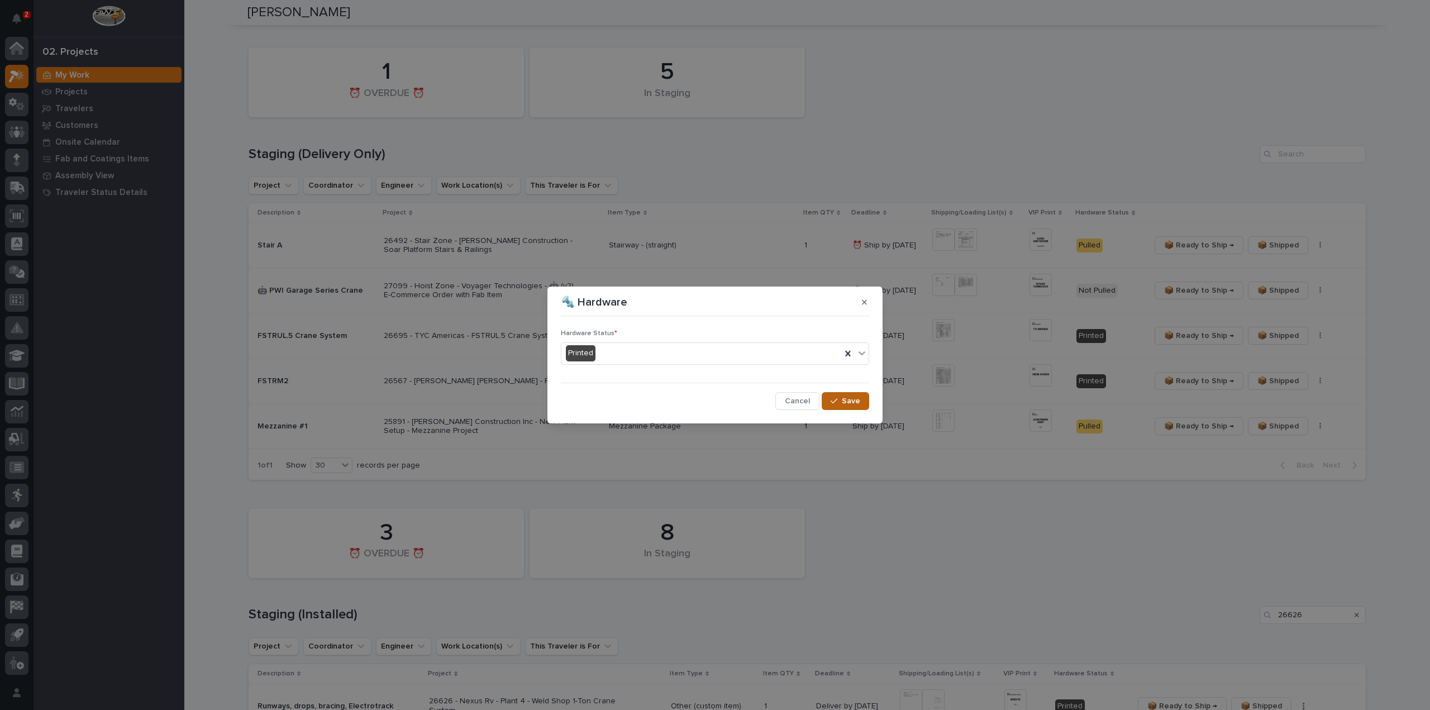
click at [842, 401] on div "button" at bounding box center [836, 401] width 11 height 8
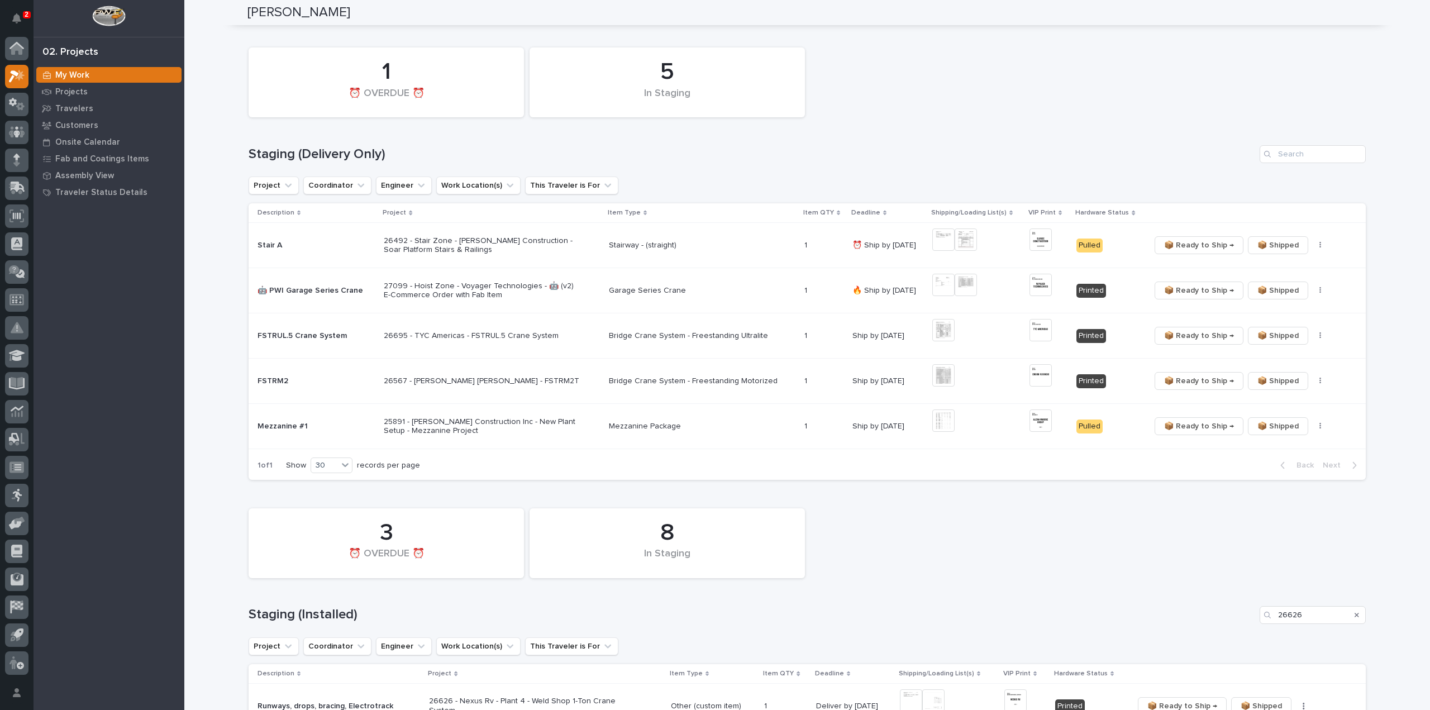
click at [1002, 524] on div "8 In Staging 3 ⏰ OVERDUE ⏰" at bounding box center [807, 543] width 1129 height 81
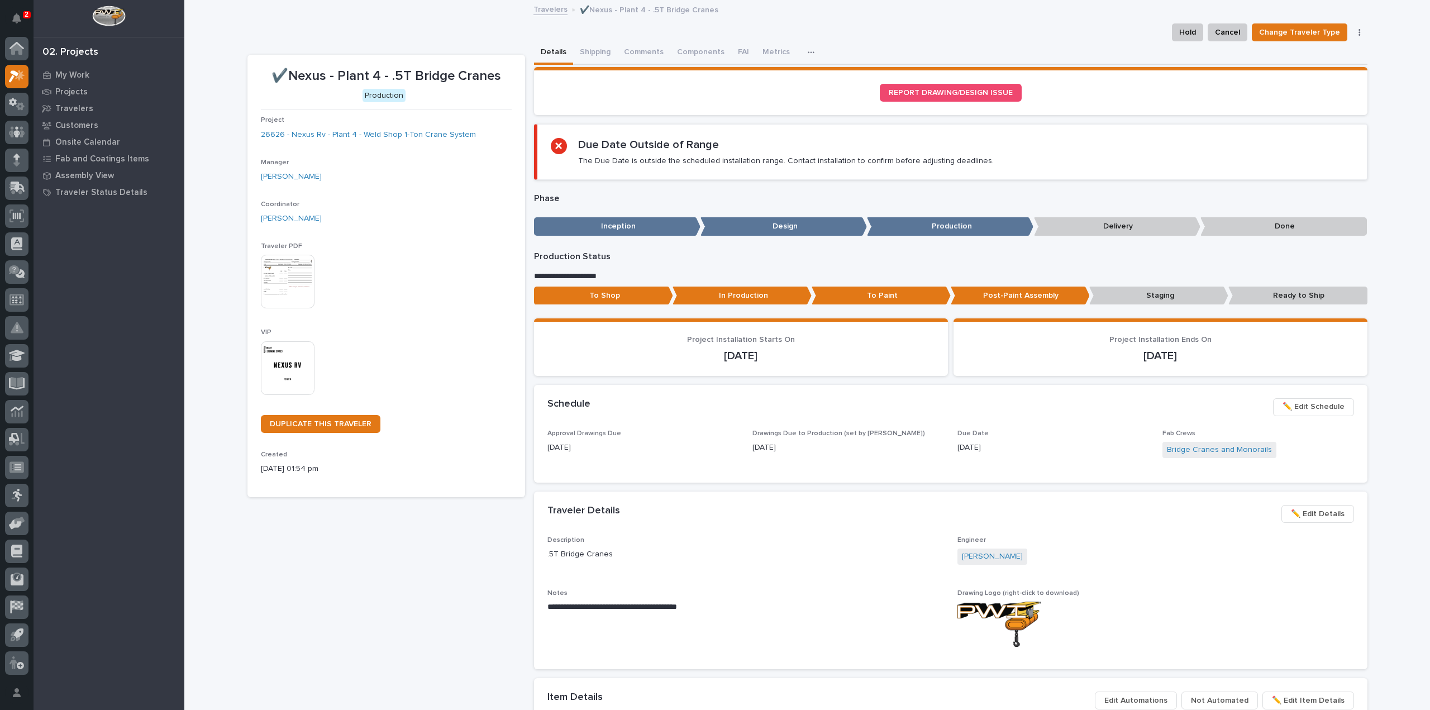
click at [285, 361] on img at bounding box center [288, 368] width 54 height 54
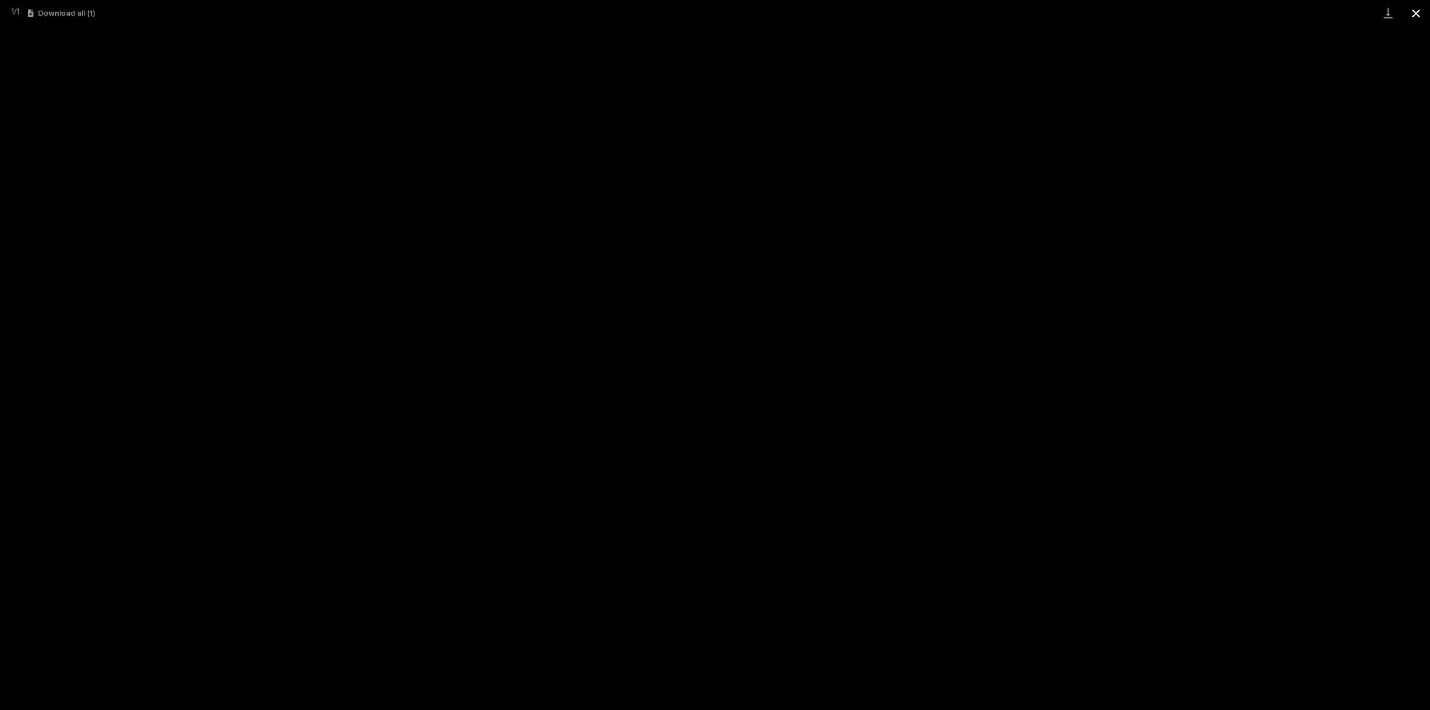
click at [1415, 11] on button "Close gallery" at bounding box center [1417, 13] width 28 height 26
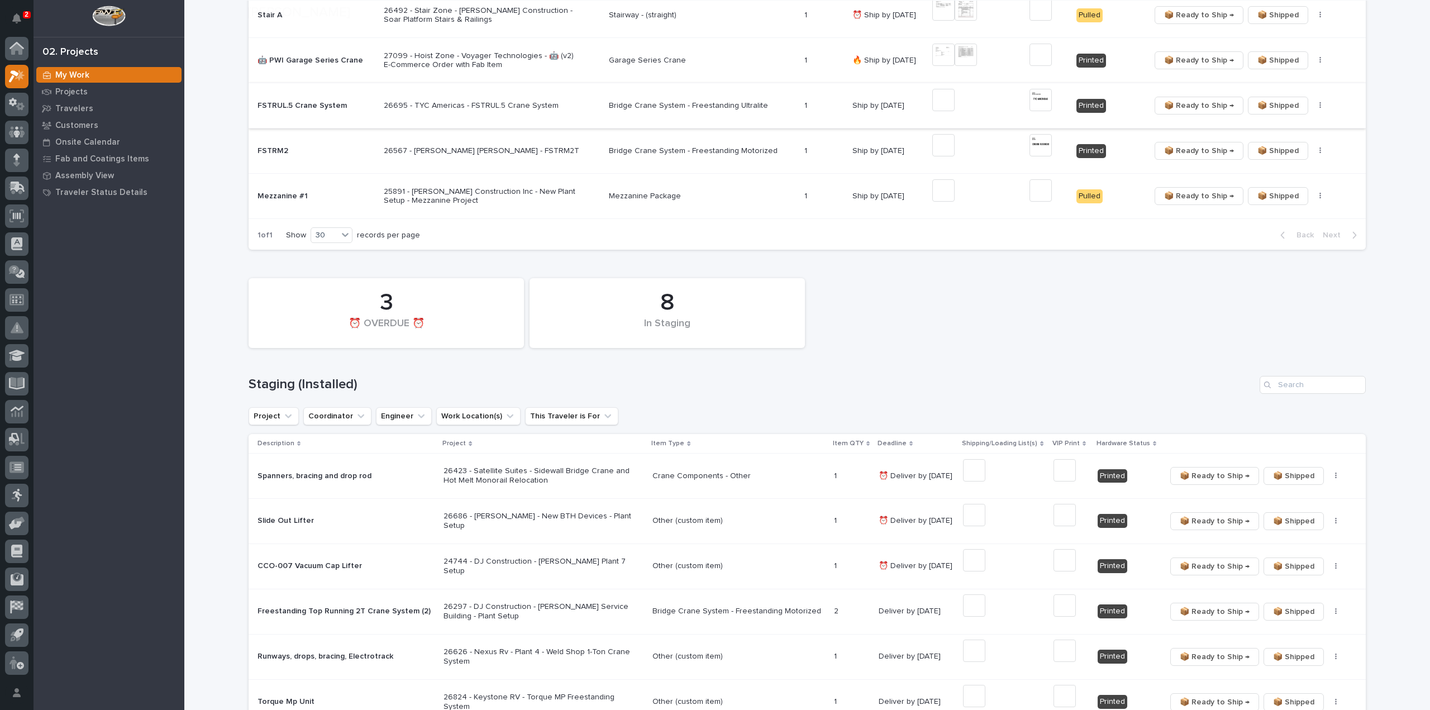
scroll to position [335, 0]
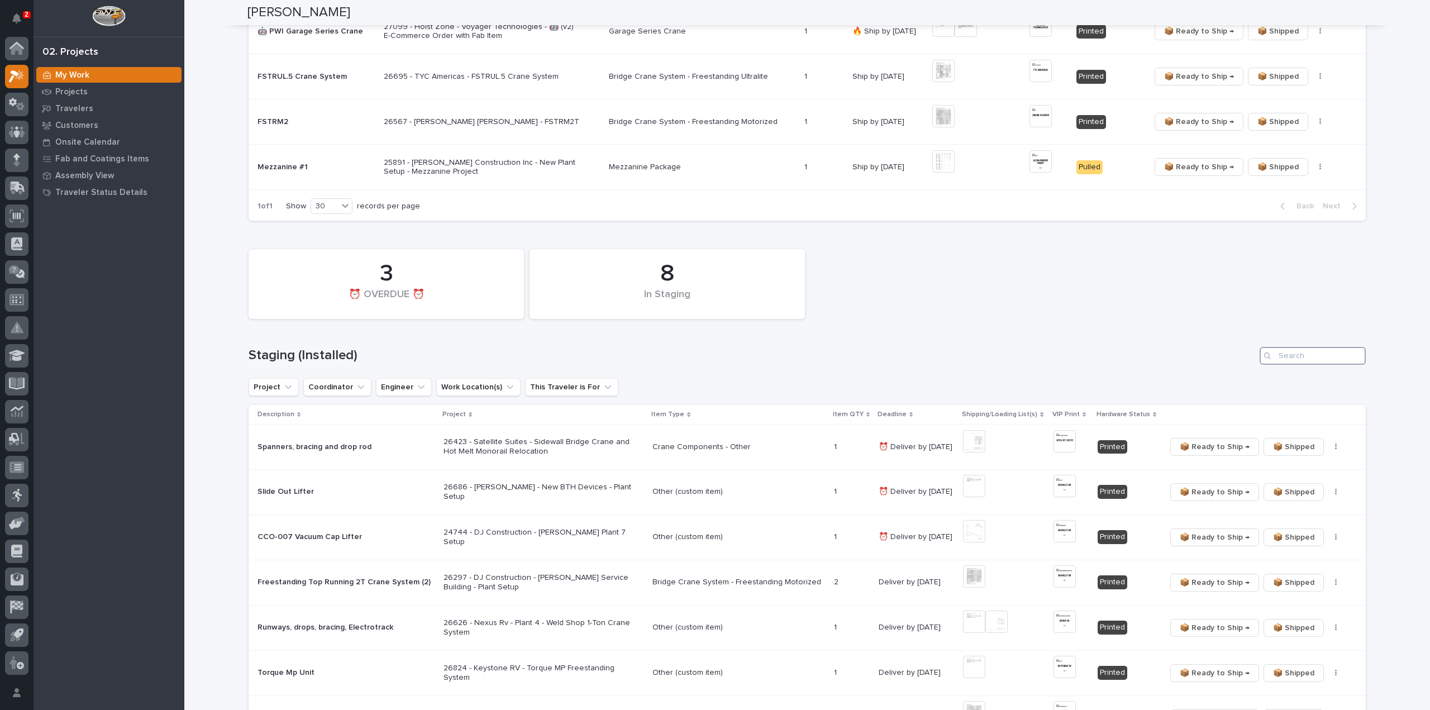
click at [1320, 359] on input "Search" at bounding box center [1313, 356] width 106 height 18
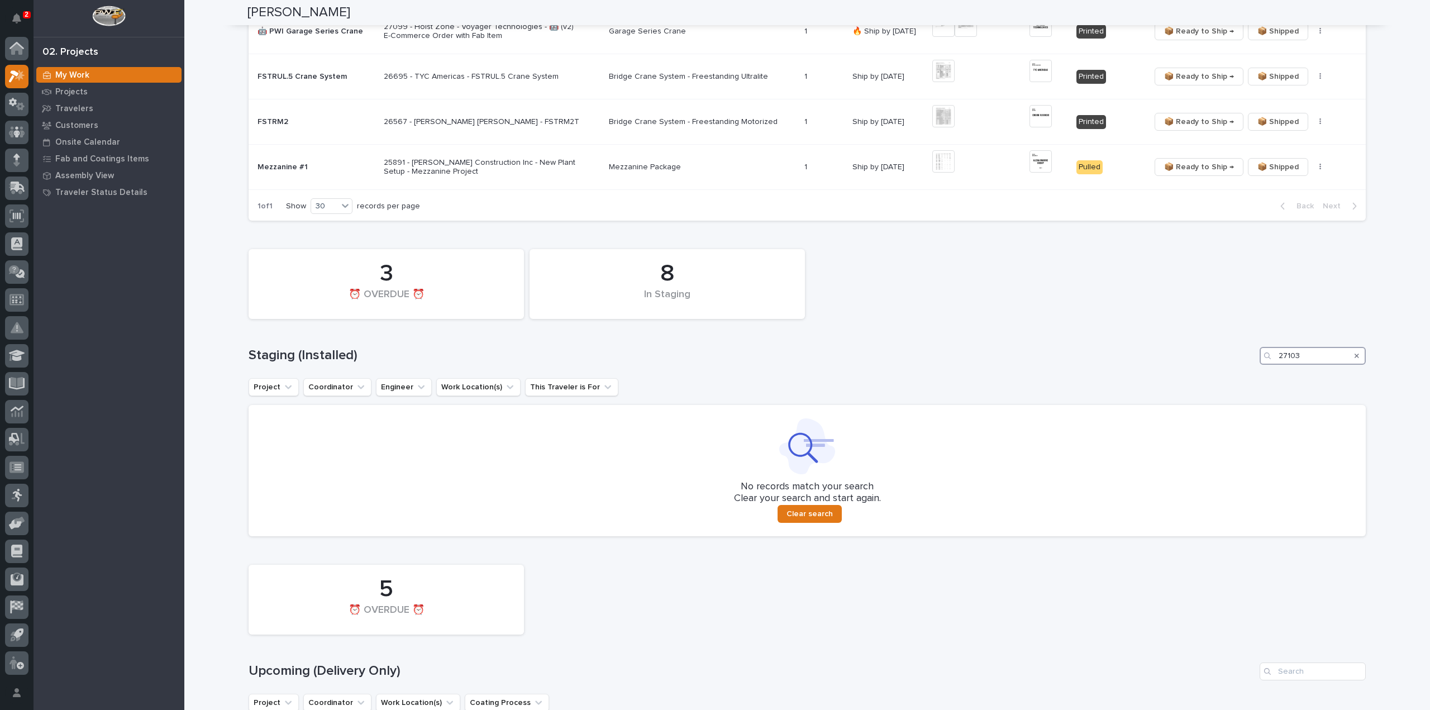
type input "27103"
click at [1355, 354] on icon "Search" at bounding box center [1357, 356] width 4 height 4
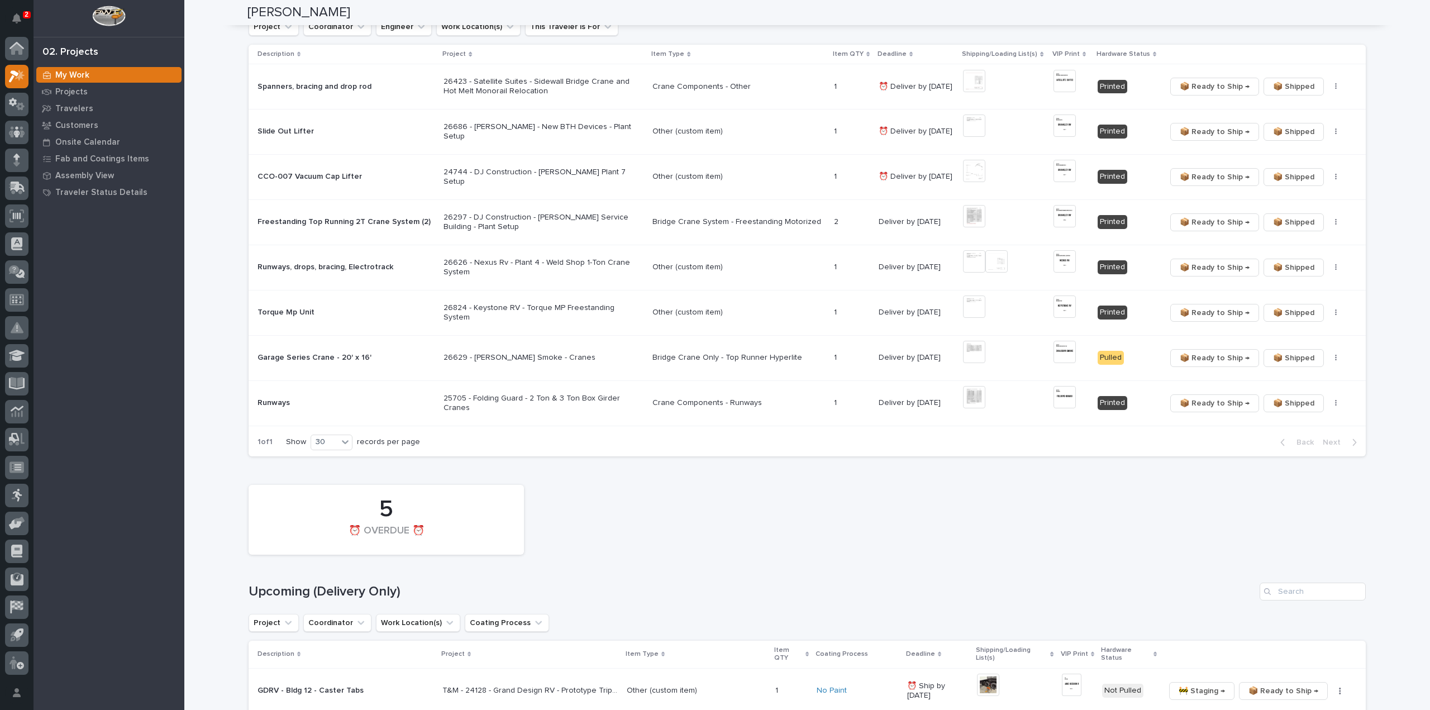
scroll to position [782, 0]
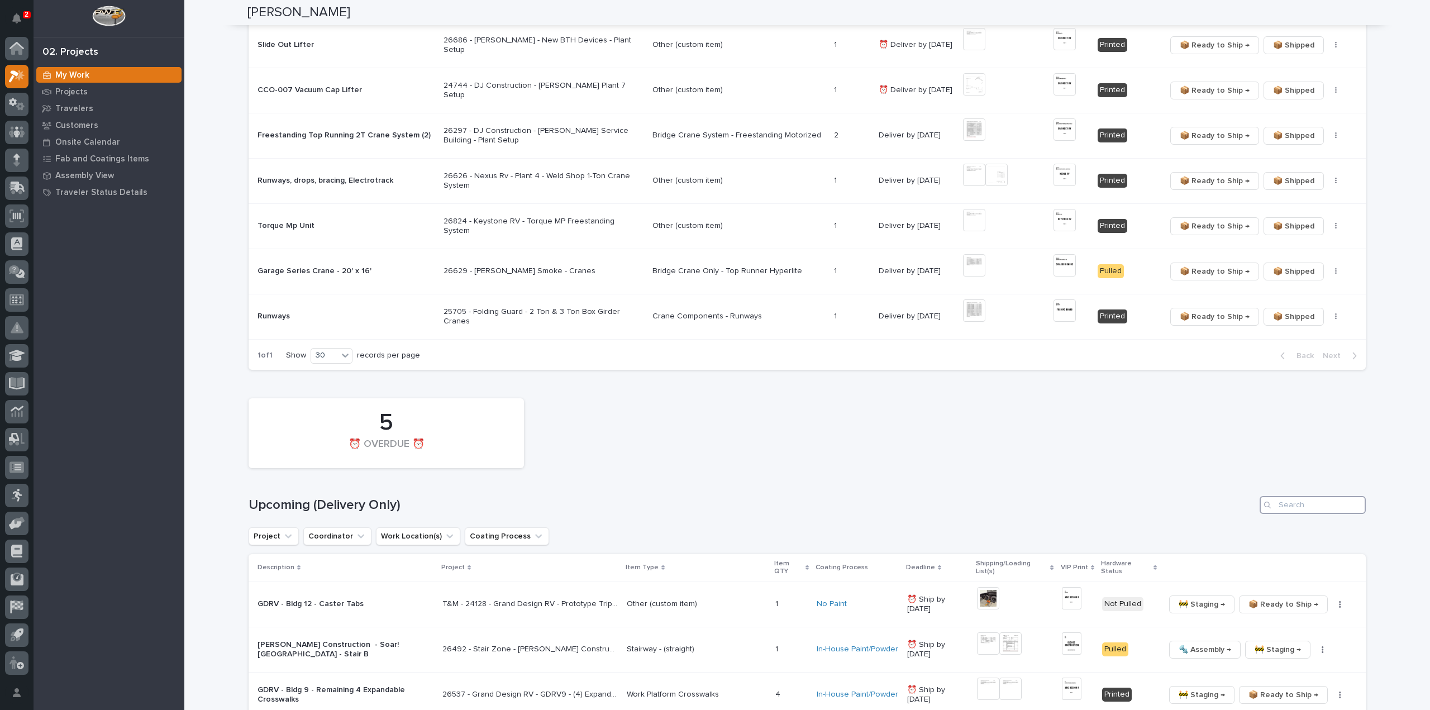
click at [1279, 506] on input "Search" at bounding box center [1313, 505] width 106 height 18
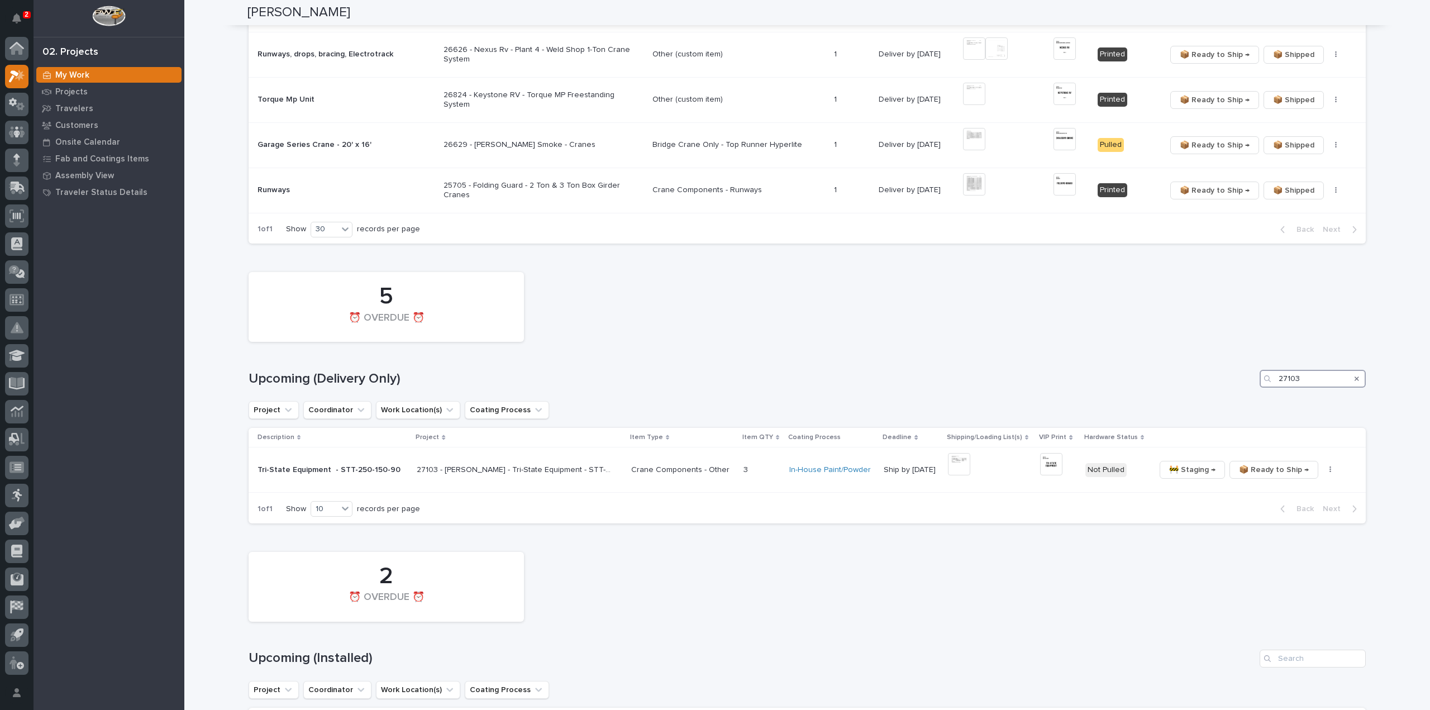
scroll to position [911, 0]
type input "27103"
click at [956, 461] on img at bounding box center [959, 462] width 22 height 22
click at [948, 455] on img at bounding box center [959, 462] width 22 height 22
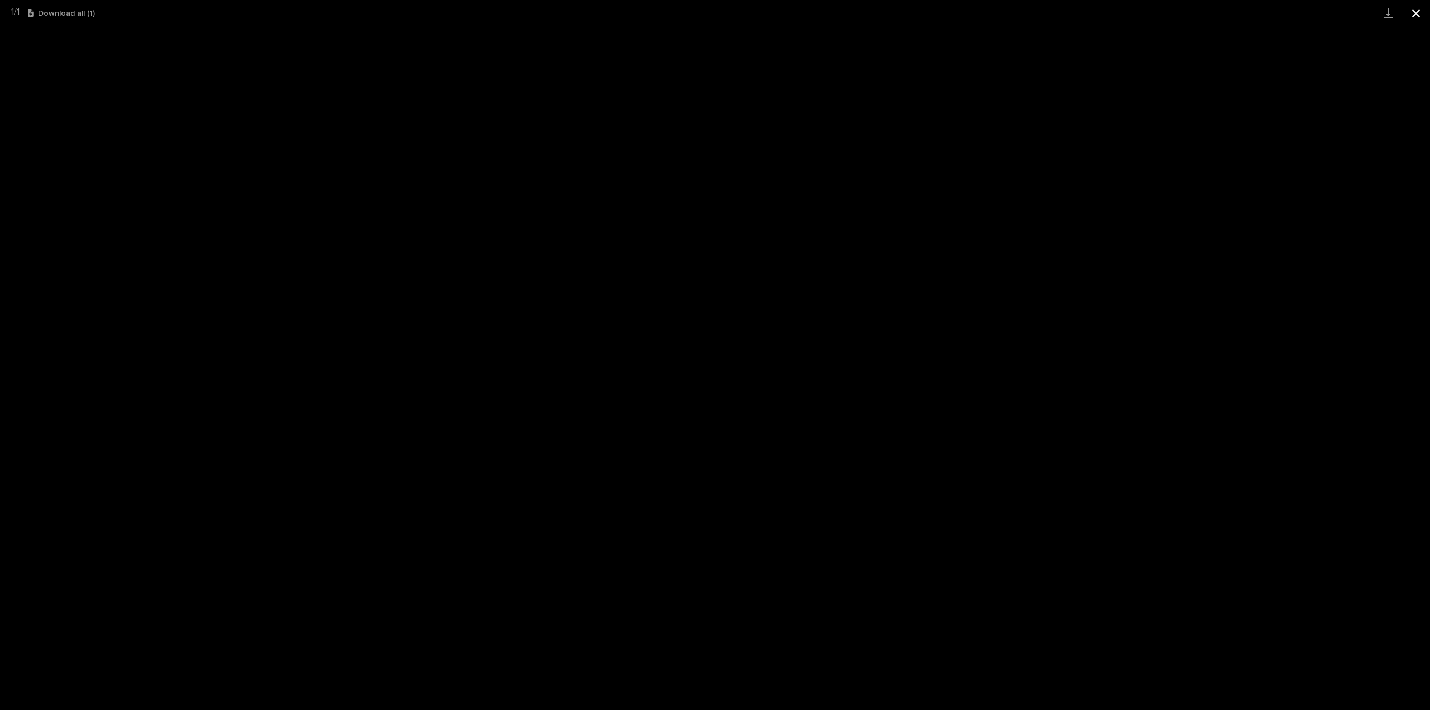
click at [1420, 15] on button "Close gallery" at bounding box center [1417, 13] width 28 height 26
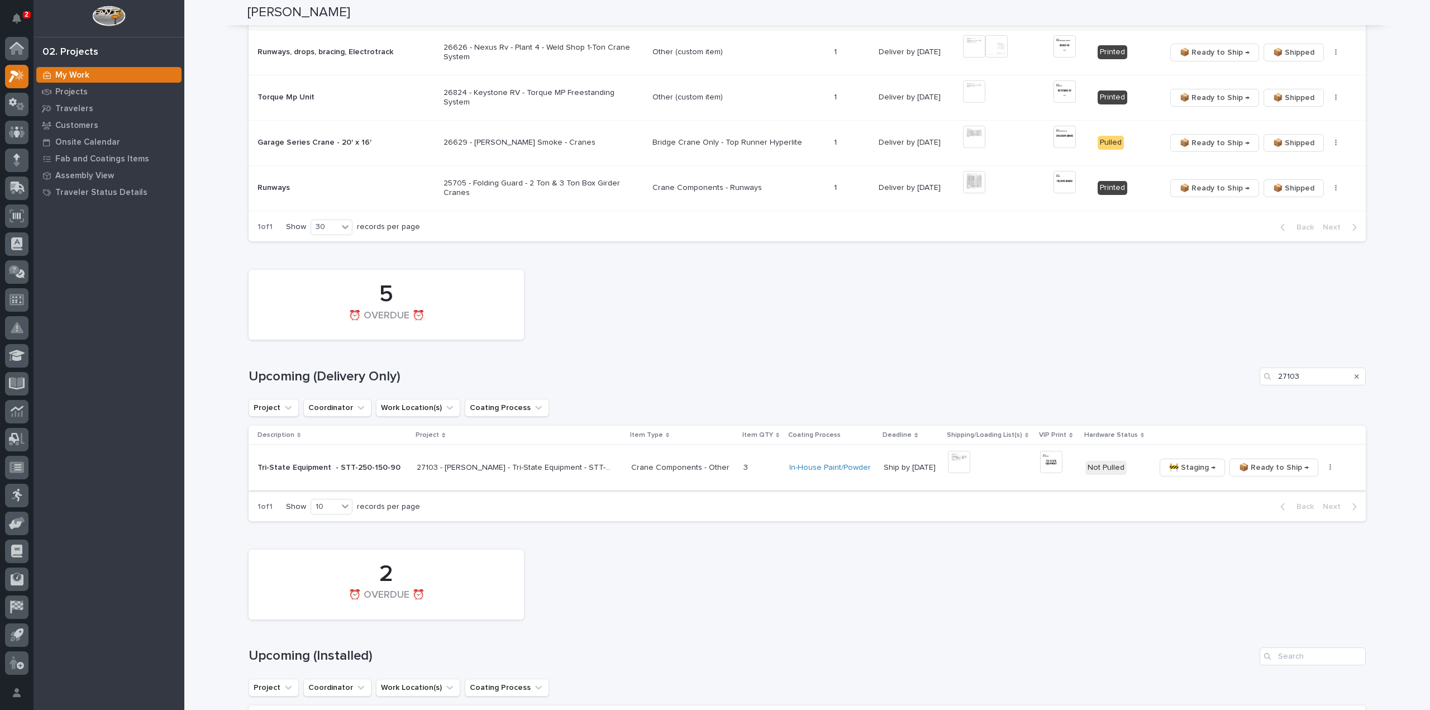
click at [1040, 459] on img at bounding box center [1051, 462] width 22 height 22
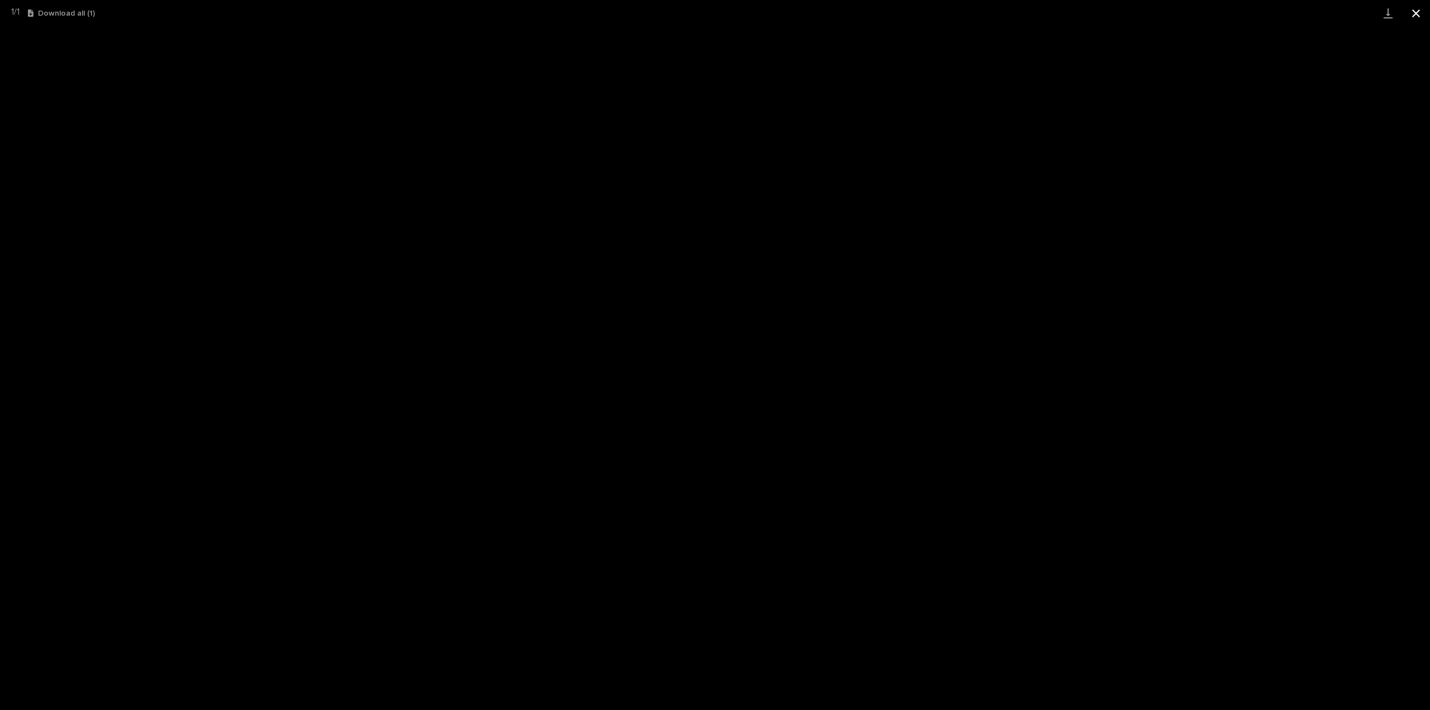
click at [1416, 16] on button "Close gallery" at bounding box center [1417, 13] width 28 height 26
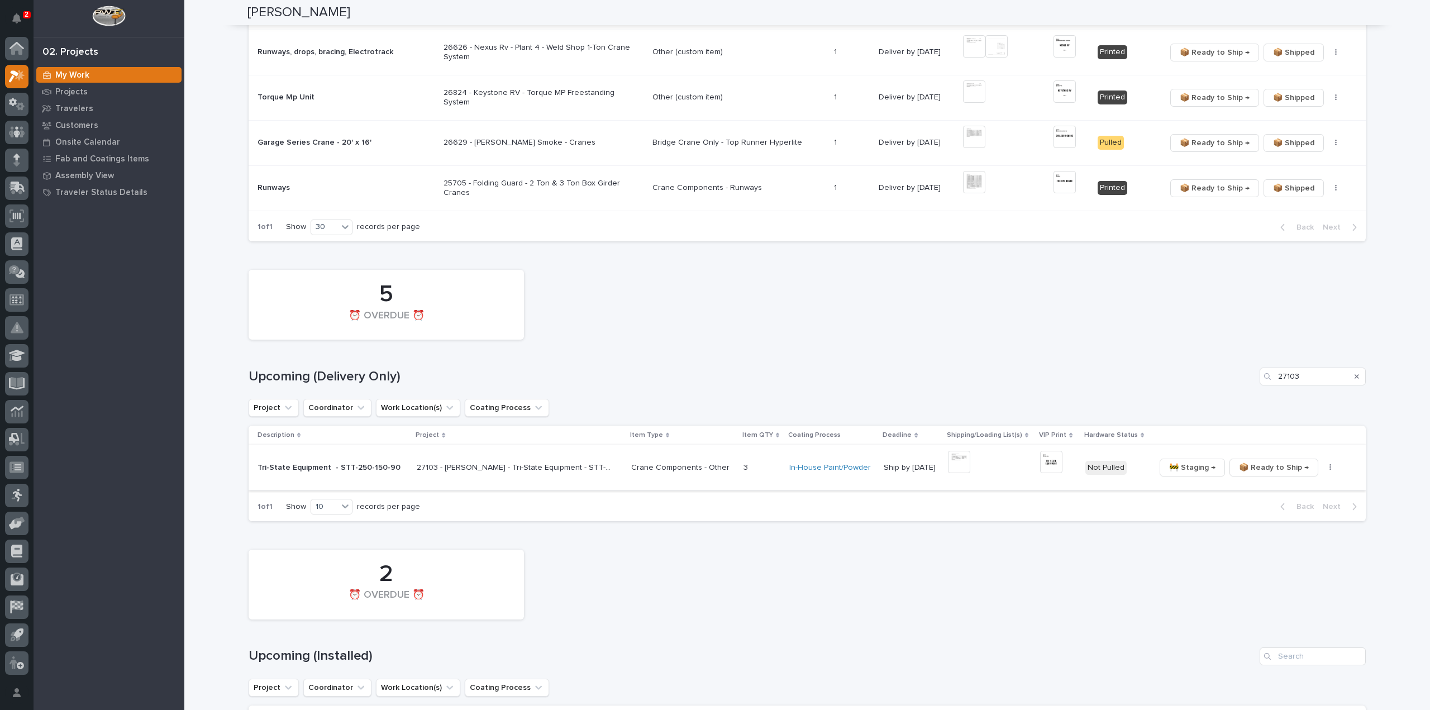
click at [1323, 467] on button "button" at bounding box center [1331, 468] width 16 height 8
click at [1276, 525] on span "🔩 Hardware" at bounding box center [1281, 525] width 47 height 13
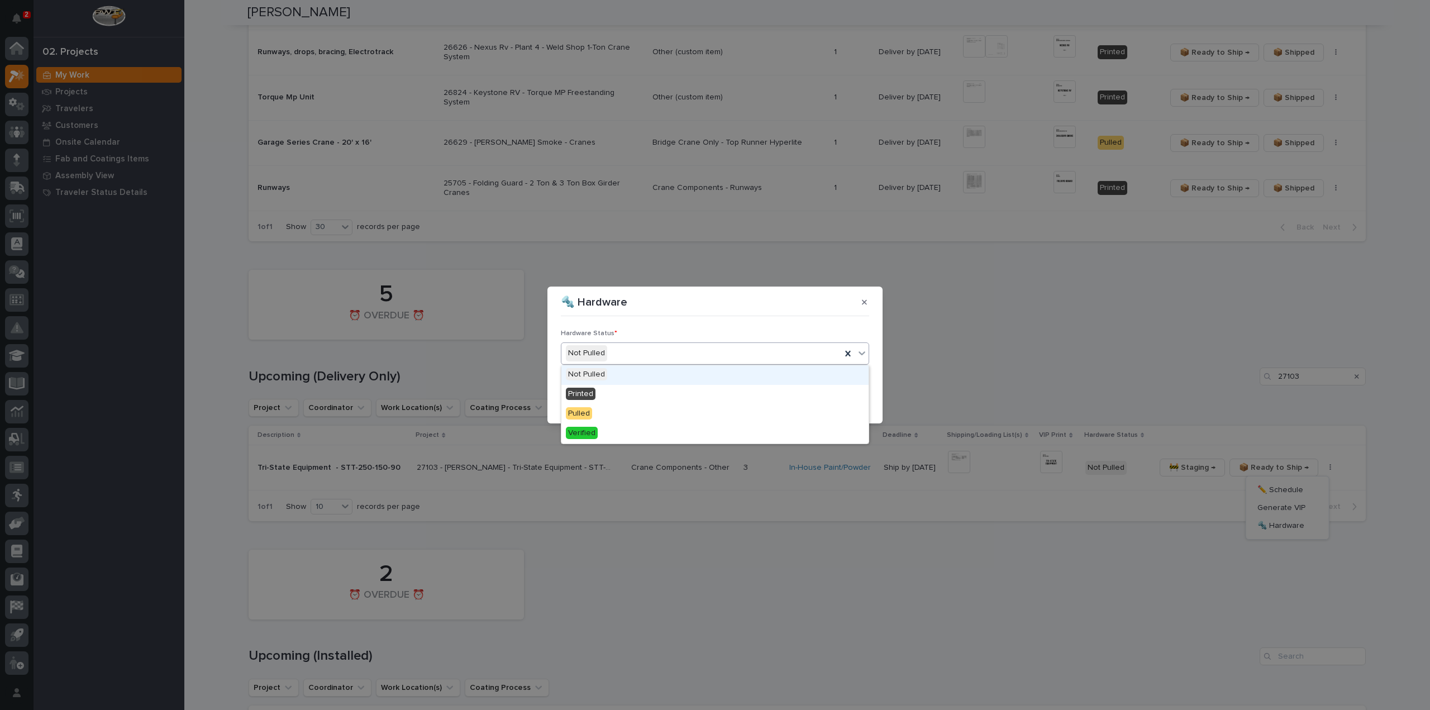
click at [632, 355] on div "Not Pulled" at bounding box center [702, 353] width 280 height 18
click at [626, 395] on div "Printed" at bounding box center [715, 395] width 307 height 20
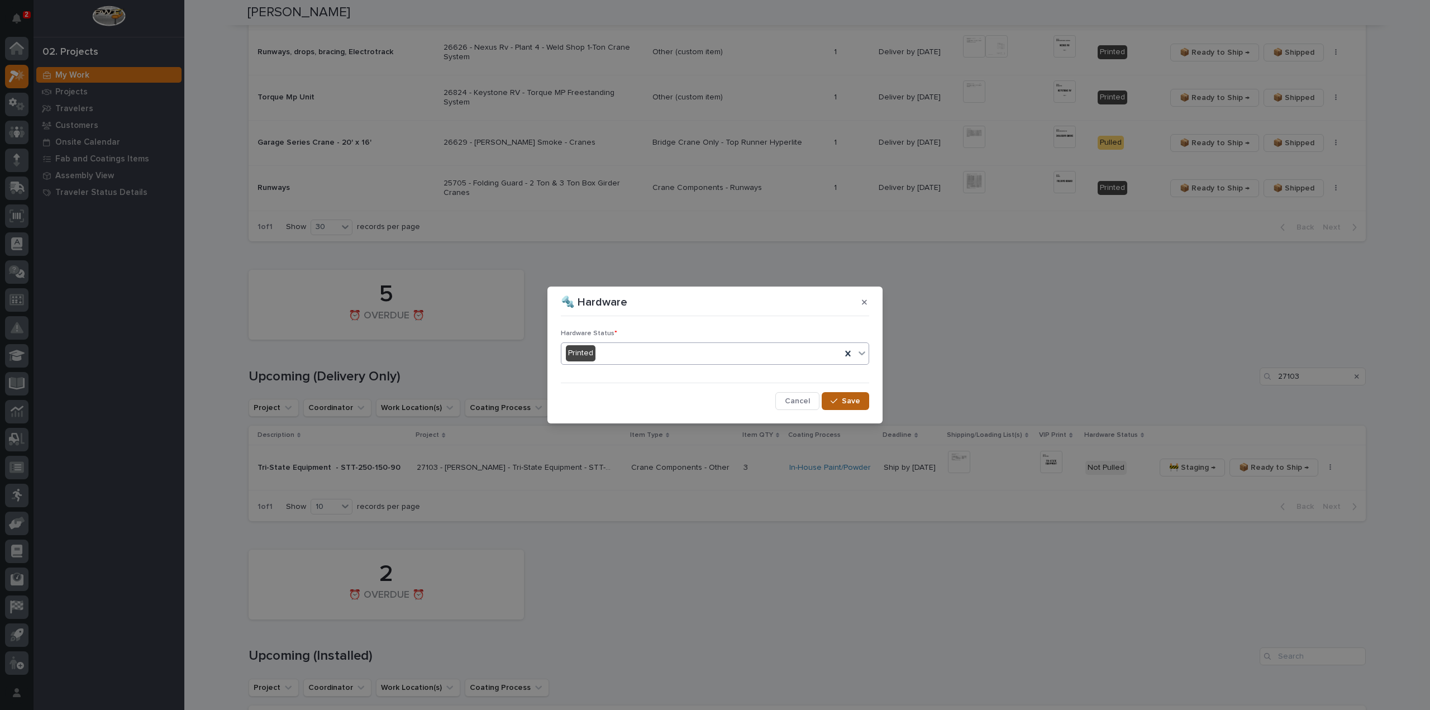
click at [837, 397] on icon "button" at bounding box center [834, 401] width 7 height 8
